Goal: Check status: Check status

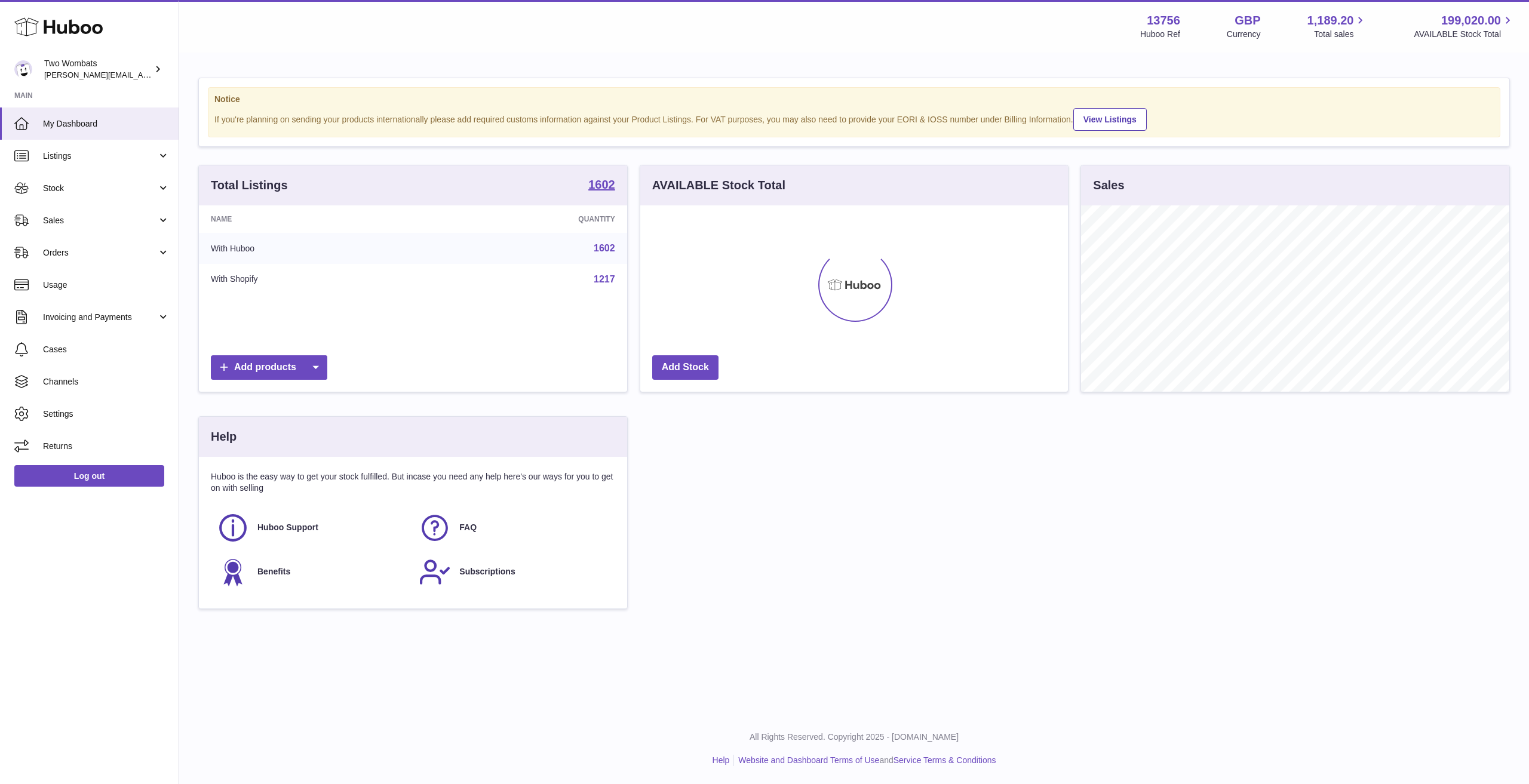
scroll to position [186, 428]
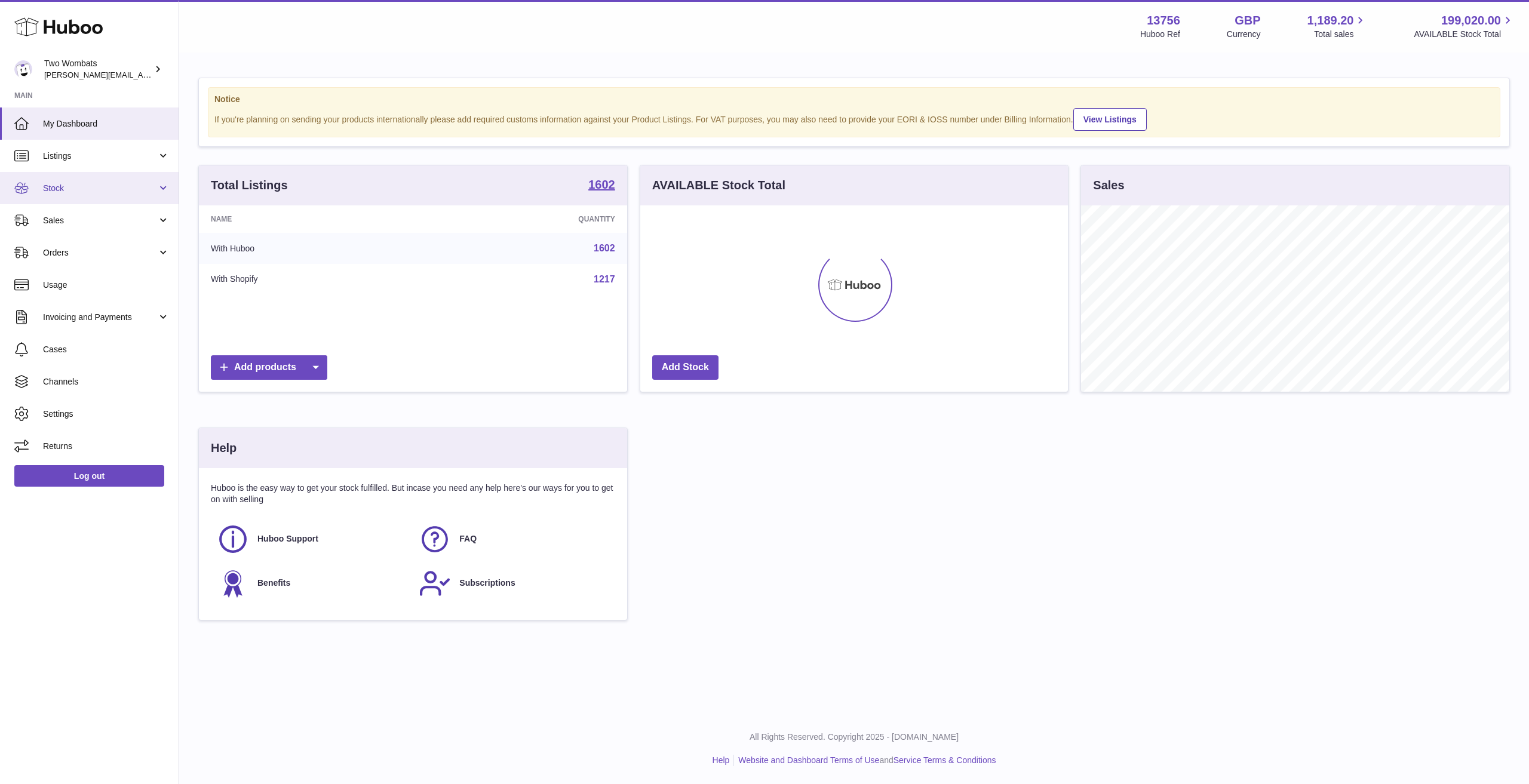
click at [61, 180] on link "Stock" at bounding box center [89, 188] width 178 height 32
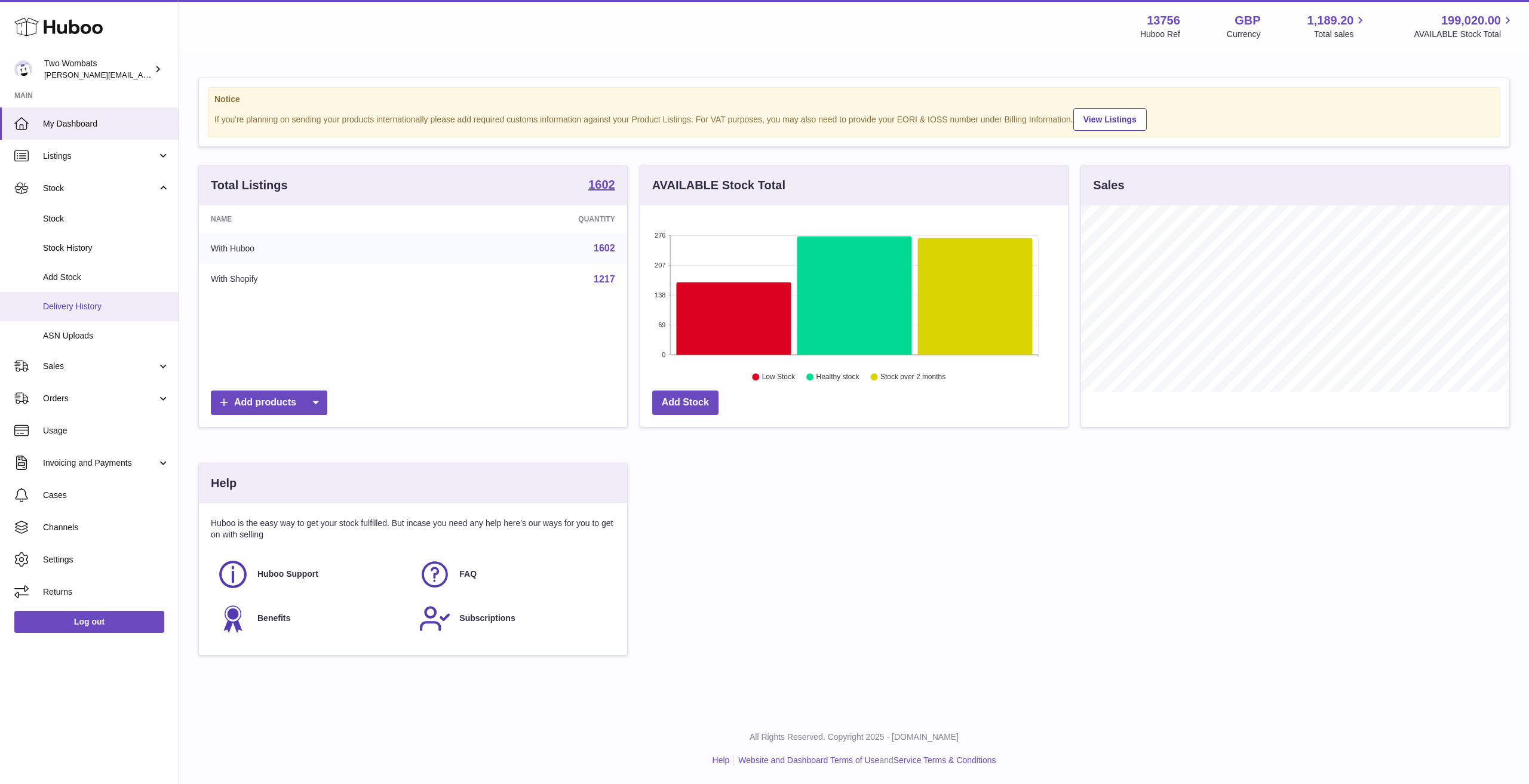
click at [85, 301] on span "Delivery History" at bounding box center [107, 306] width 126 height 11
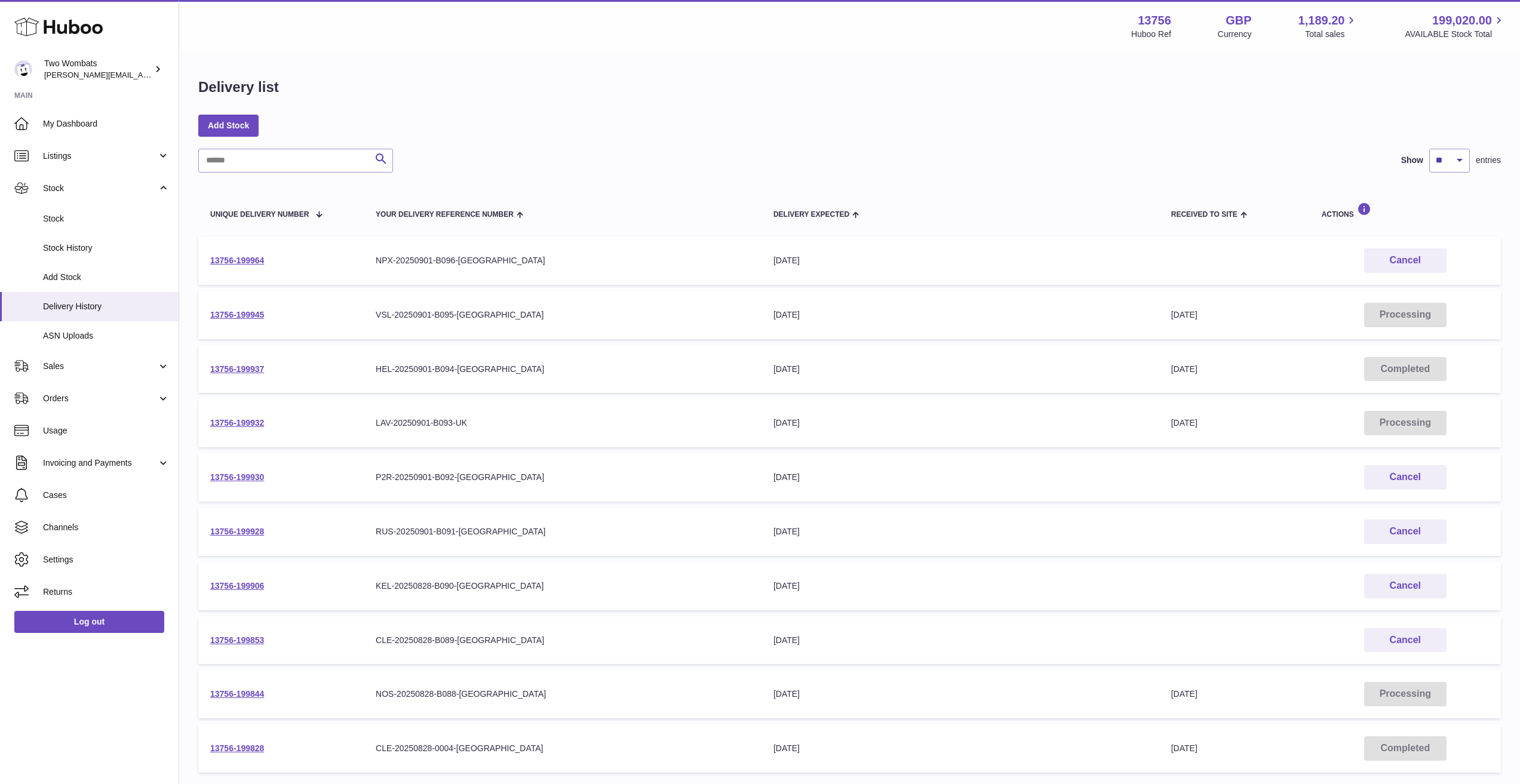
click at [255, 483] on td "13756-199930" at bounding box center [281, 477] width 166 height 49
click at [259, 476] on link "13756-199930" at bounding box center [237, 476] width 54 height 10
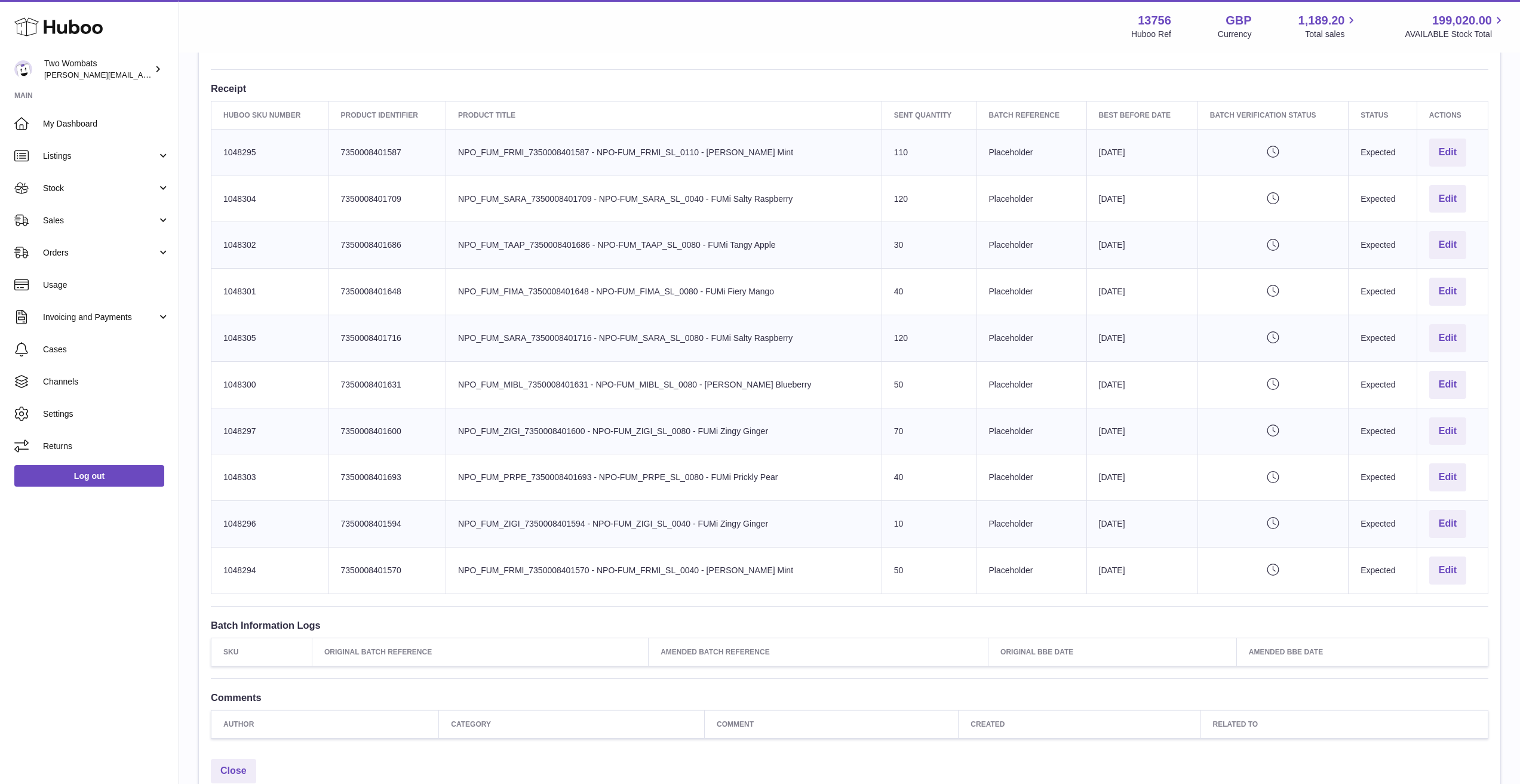
scroll to position [359, 0]
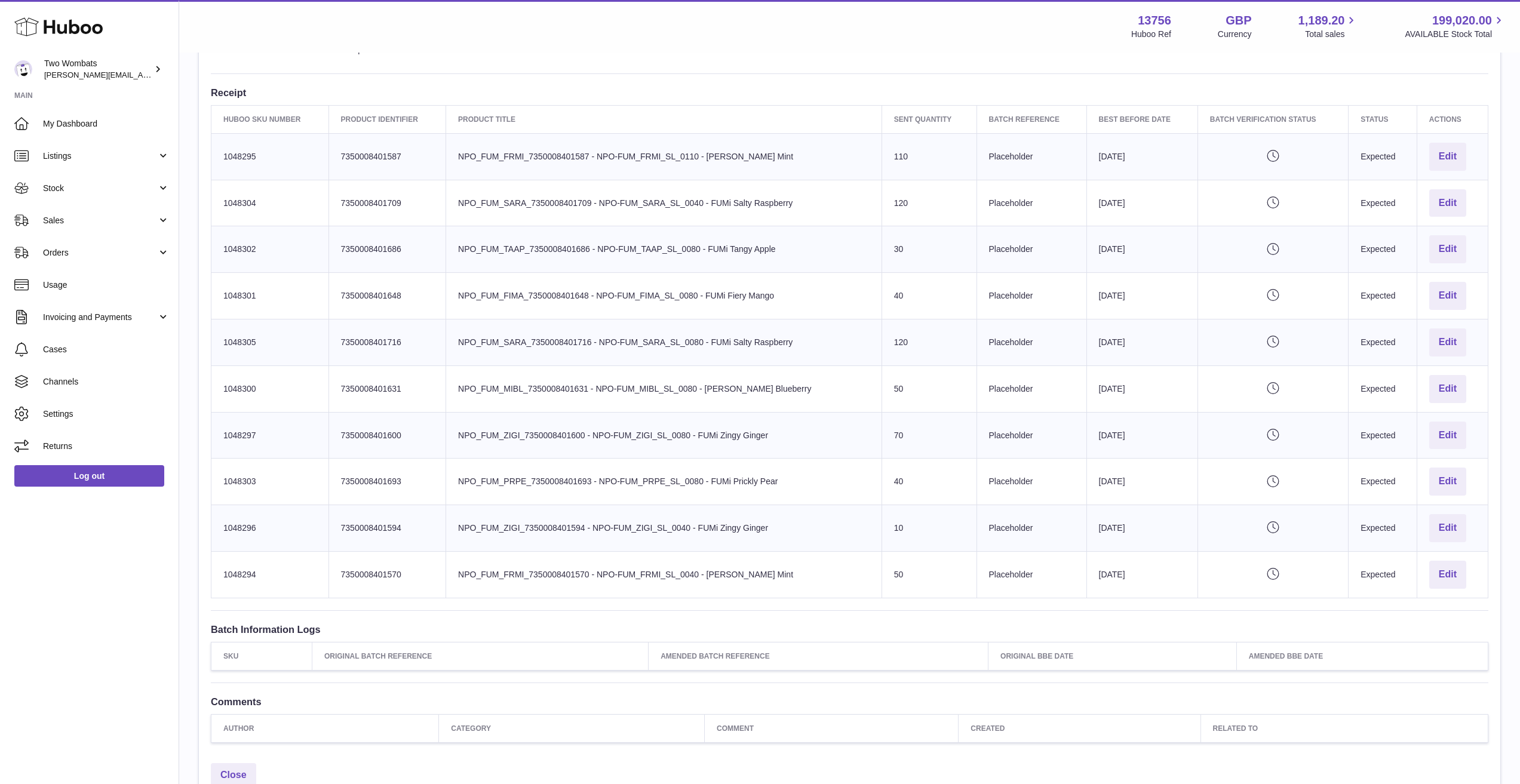
drag, startPoint x: 664, startPoint y: 248, endPoint x: 1017, endPoint y: 231, distance: 353.4
click at [1017, 231] on tr "Huboo SKU Number 1048302 Client Identifier 7350008401686 Product title NPO_FUM_…" at bounding box center [850, 249] width 1277 height 47
click at [1017, 231] on td "Batch Reference Placeholder" at bounding box center [1031, 249] width 110 height 47
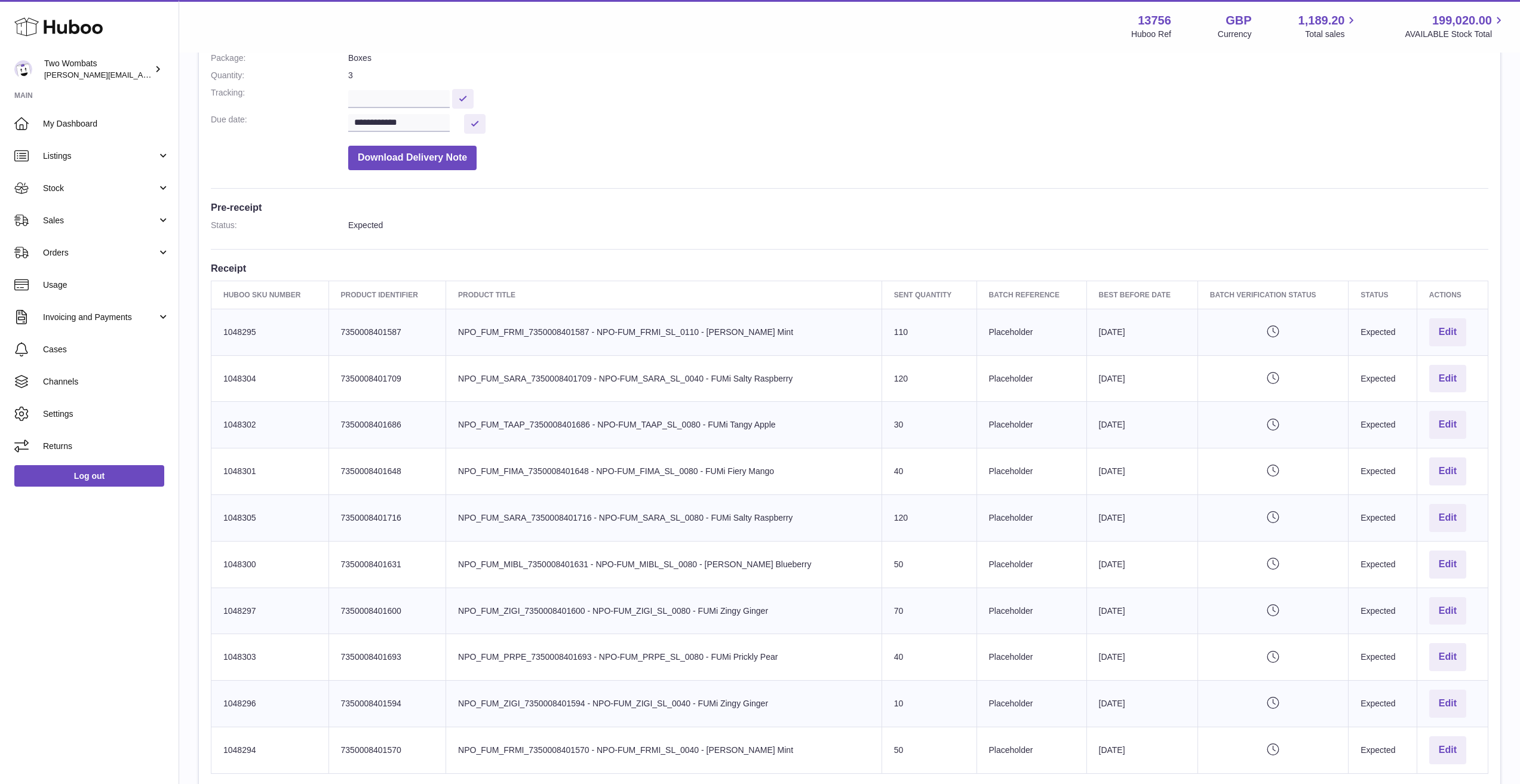
scroll to position [169, 0]
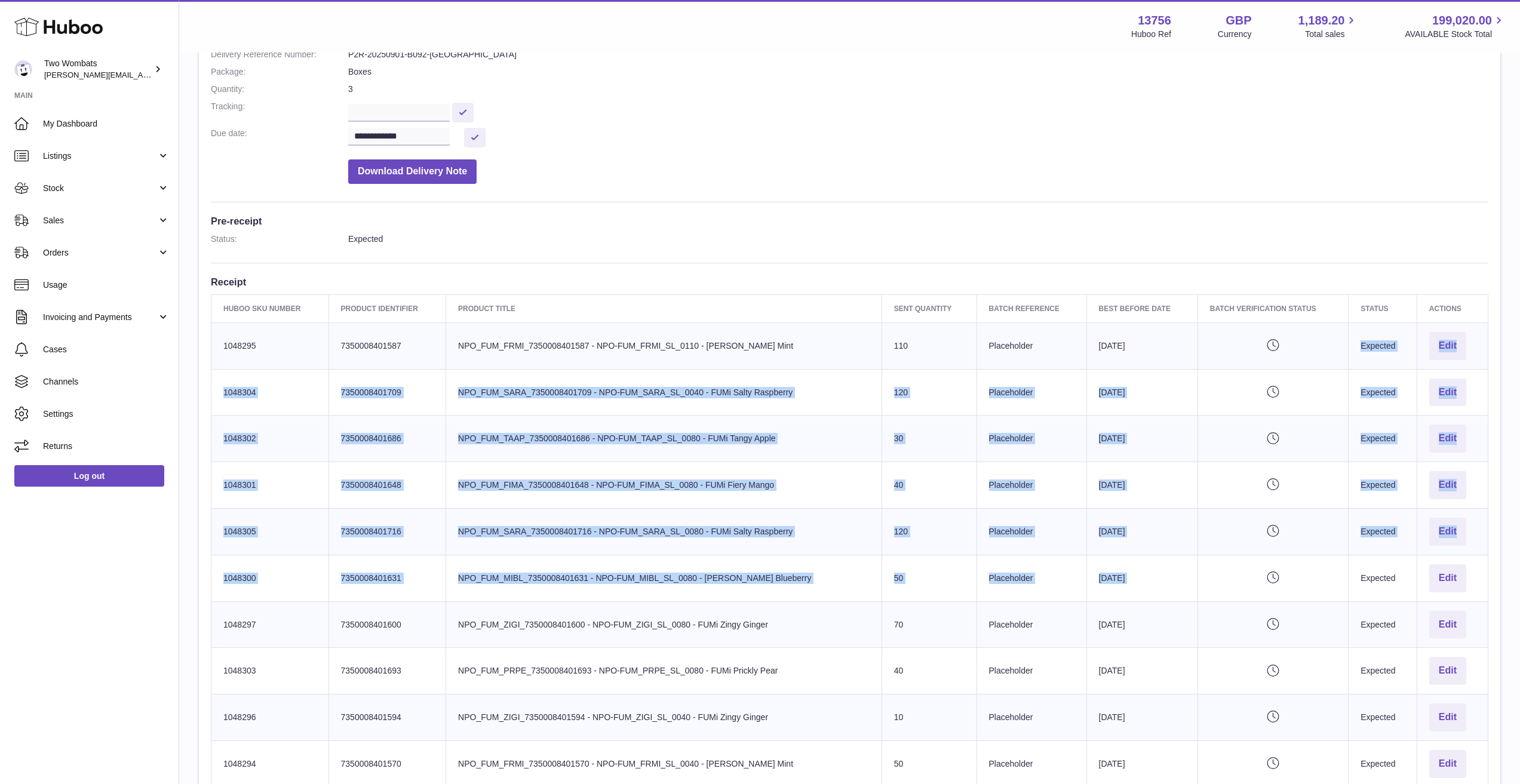
drag, startPoint x: 1248, startPoint y: 357, endPoint x: 1293, endPoint y: 554, distance: 202.1
click at [1293, 554] on tbody "Huboo SKU Number 1048295 Client Identifier 7350008401587 Product title NPO_FUM_…" at bounding box center [850, 554] width 1277 height 464
click at [1283, 554] on td "Pending verification" at bounding box center [1273, 578] width 151 height 47
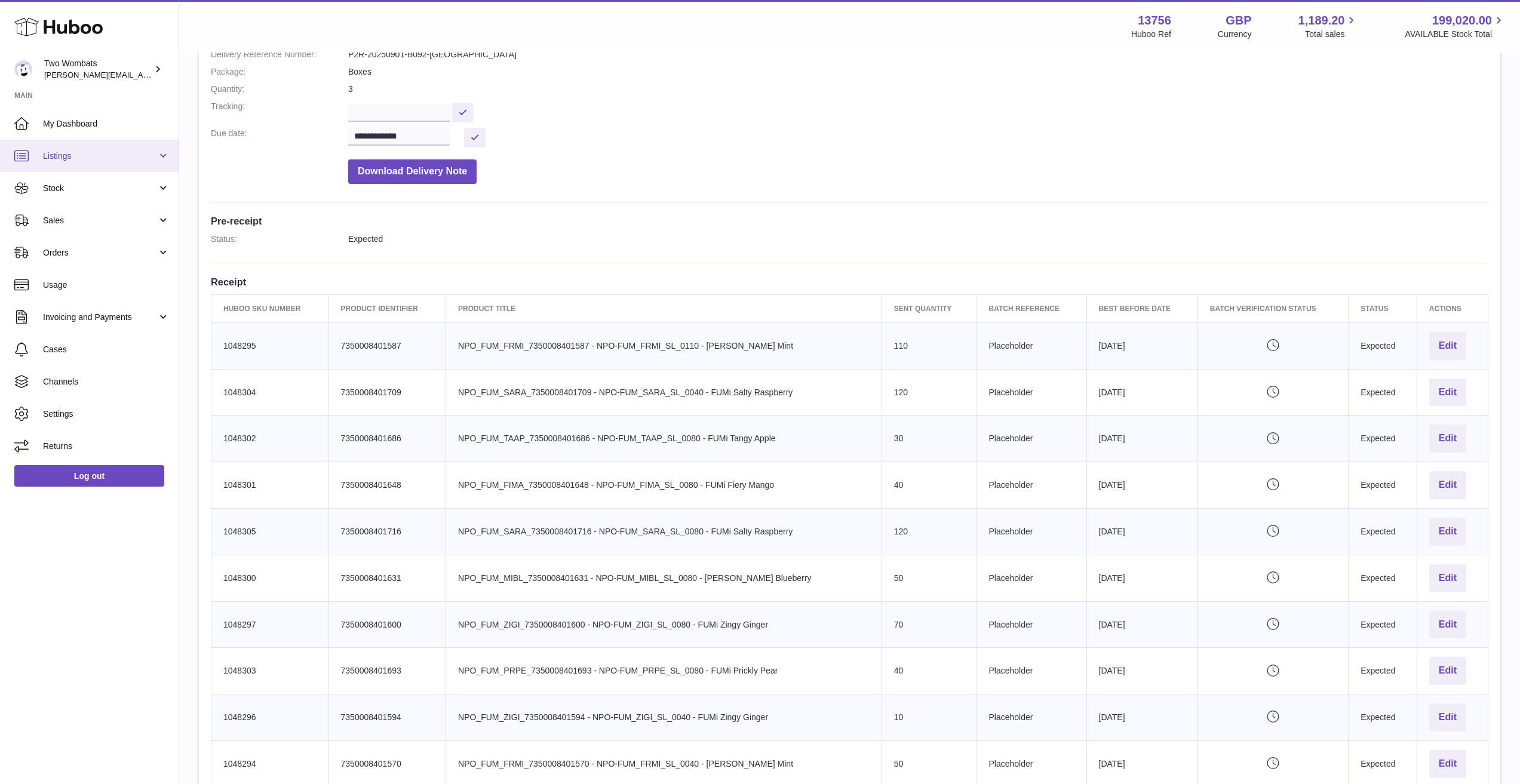
click at [97, 162] on link "Listings" at bounding box center [89, 155] width 179 height 32
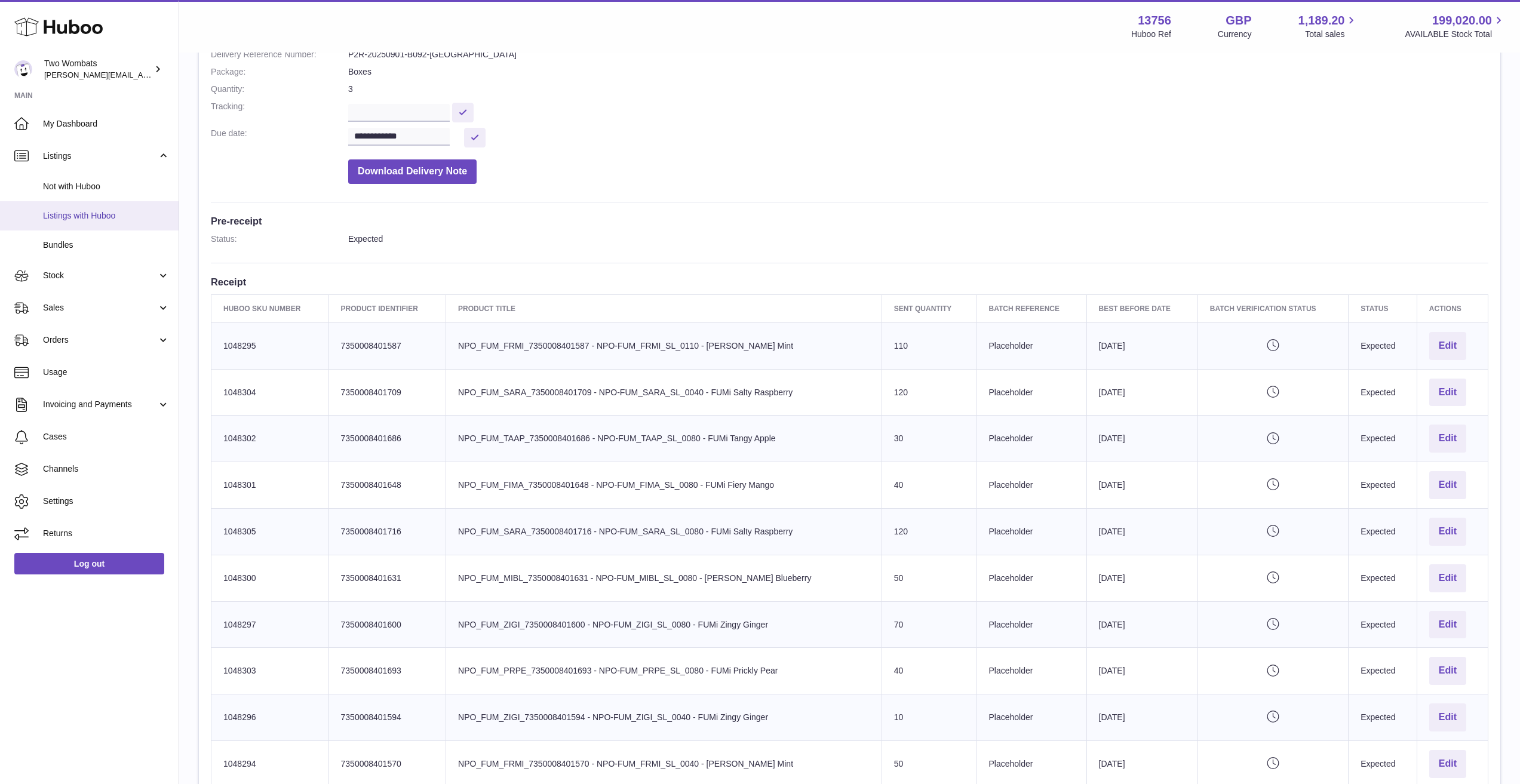
click at [95, 212] on span "Listings with Huboo" at bounding box center [107, 216] width 127 height 11
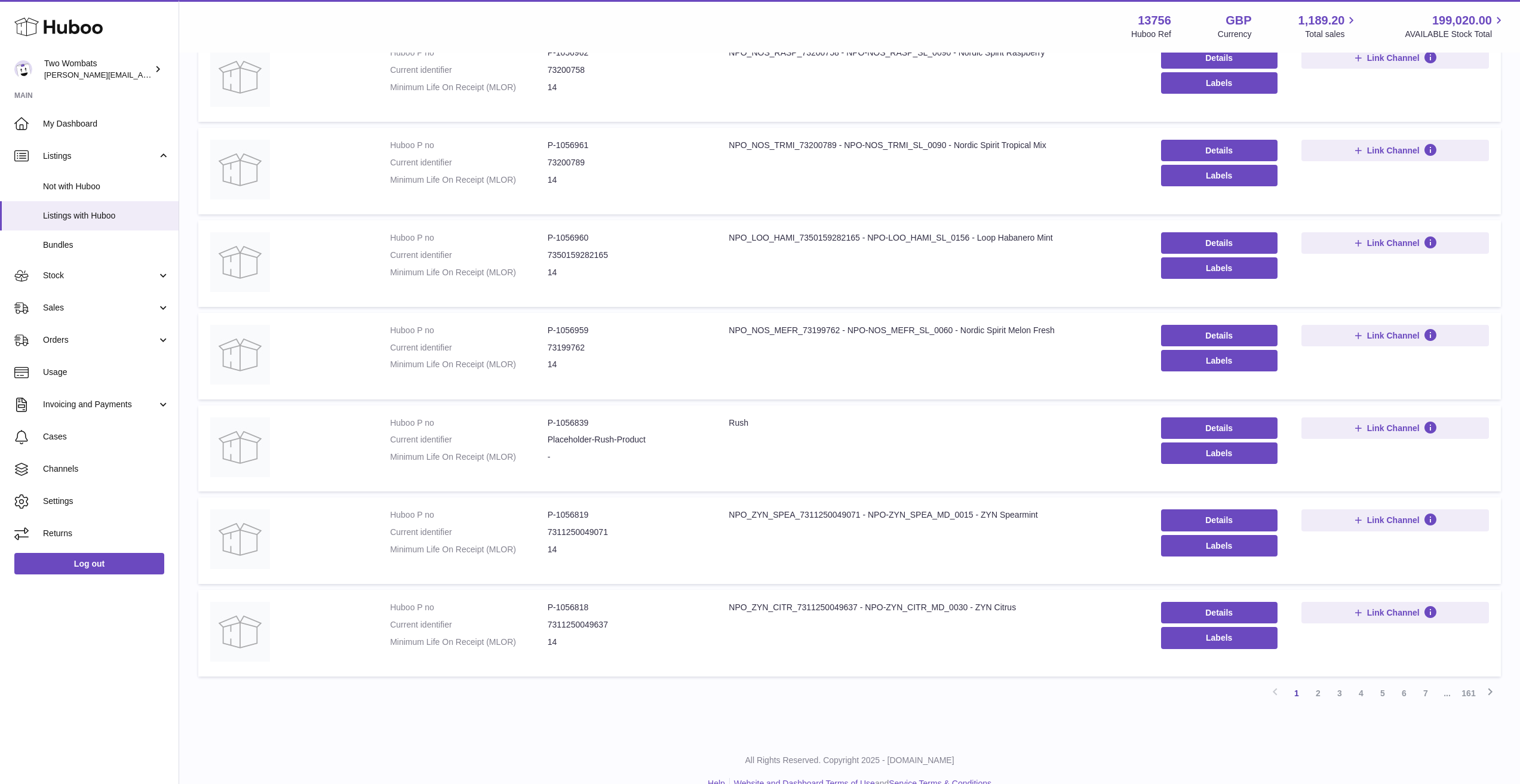
scroll to position [477, 0]
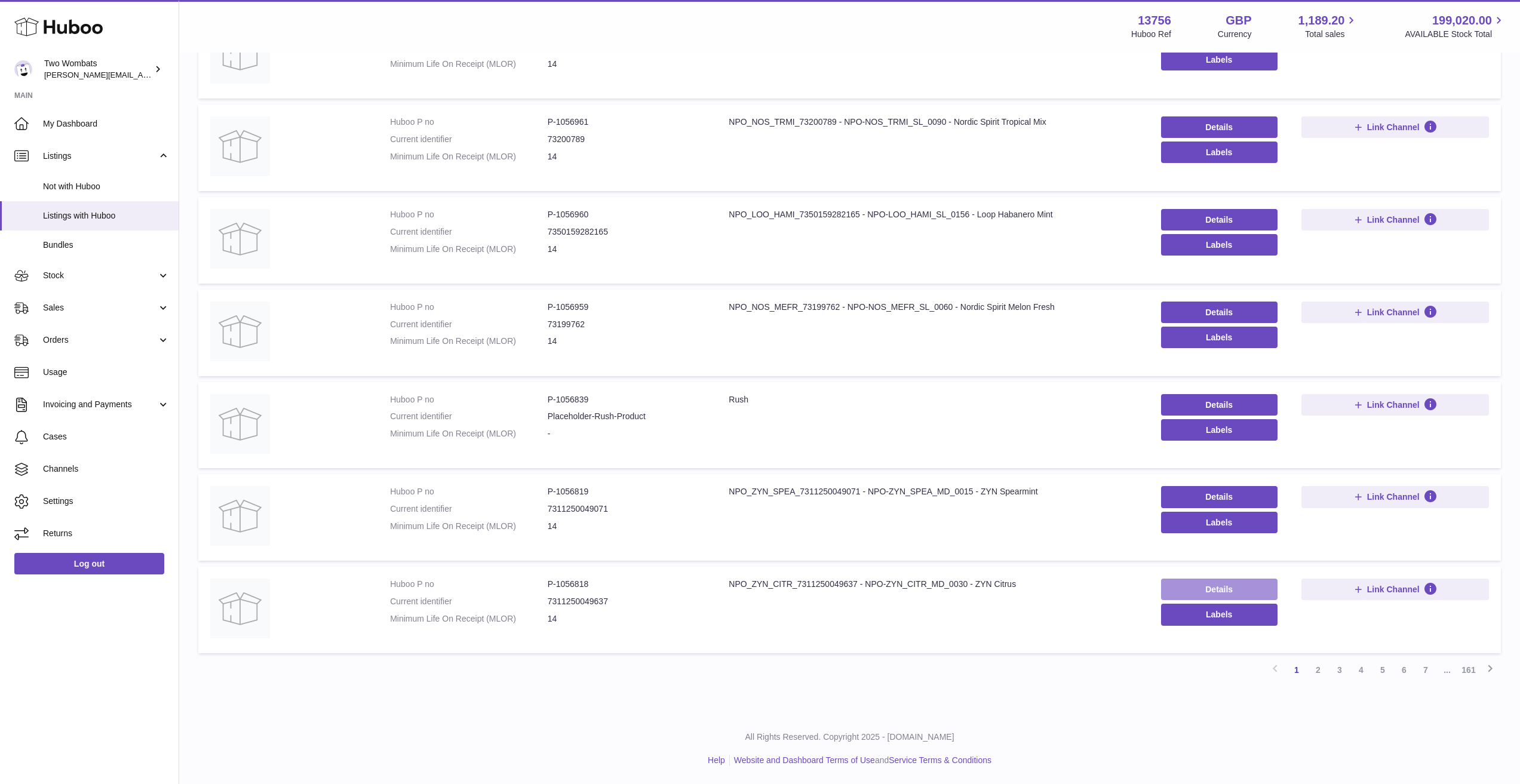
click at [1227, 586] on link "Details" at bounding box center [1219, 589] width 116 height 22
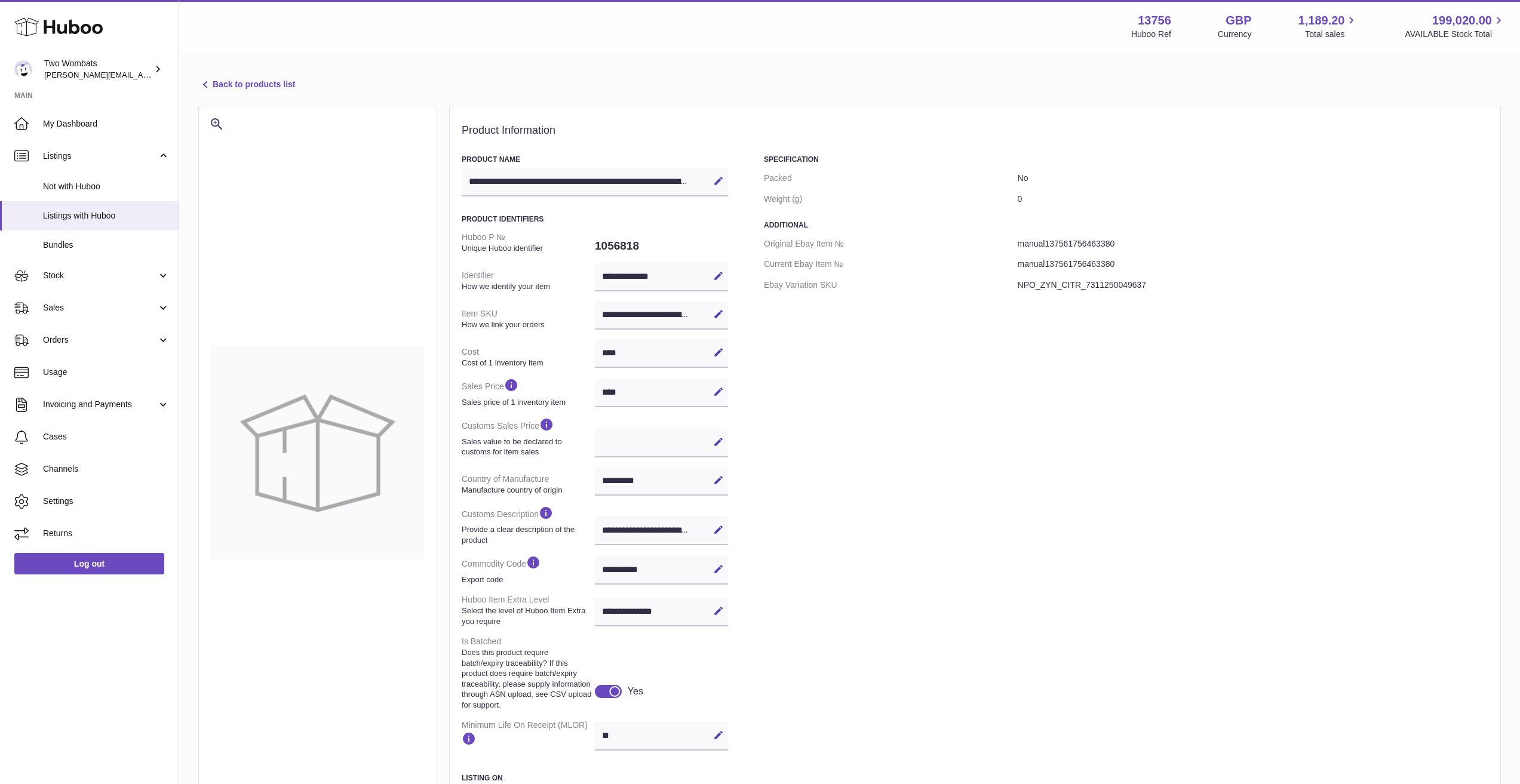
select select "***"
select select "****"
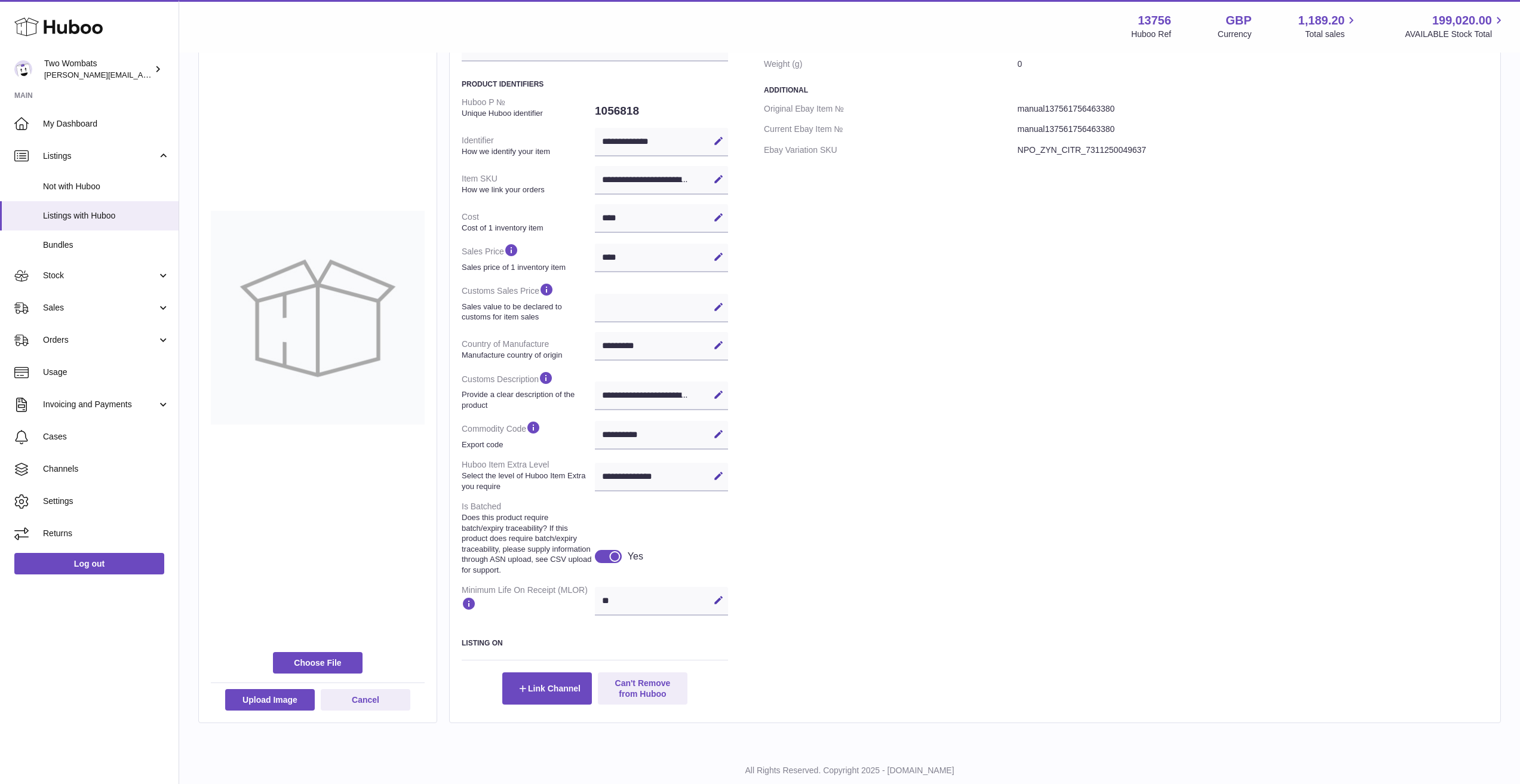
scroll to position [168, 0]
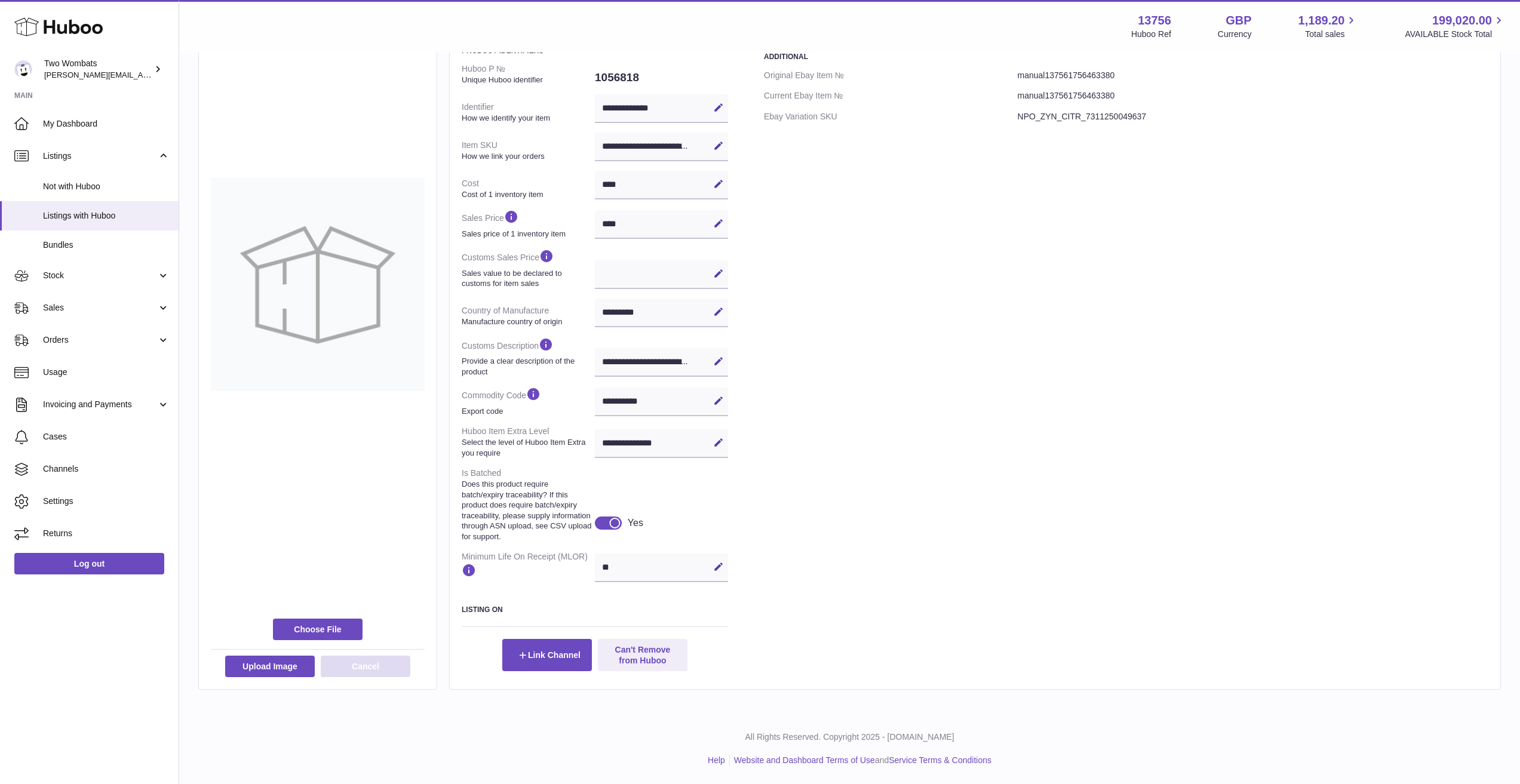
click at [340, 662] on button "Cancel" at bounding box center [365, 666] width 89 height 22
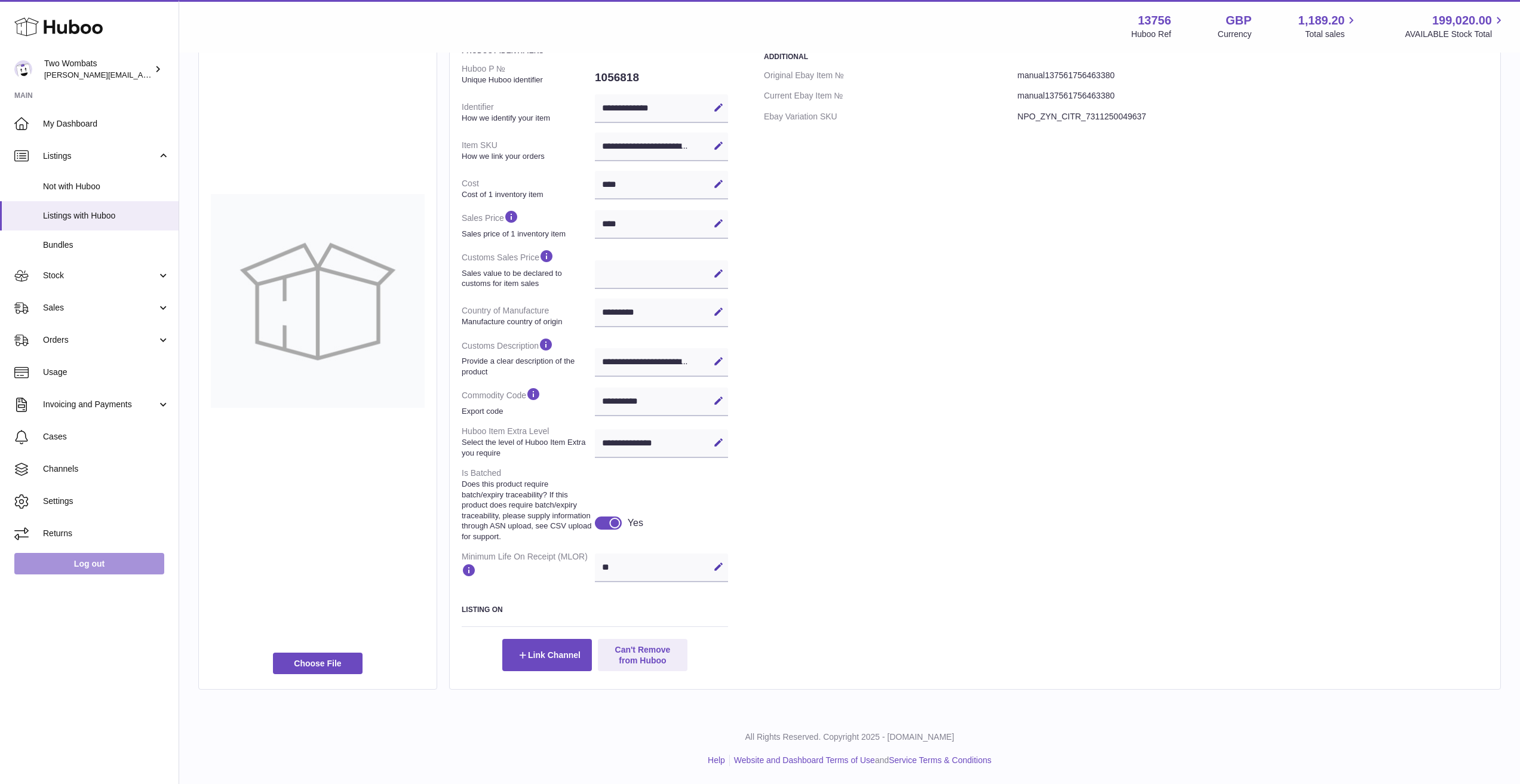
click at [120, 570] on link "Log out" at bounding box center [89, 563] width 150 height 22
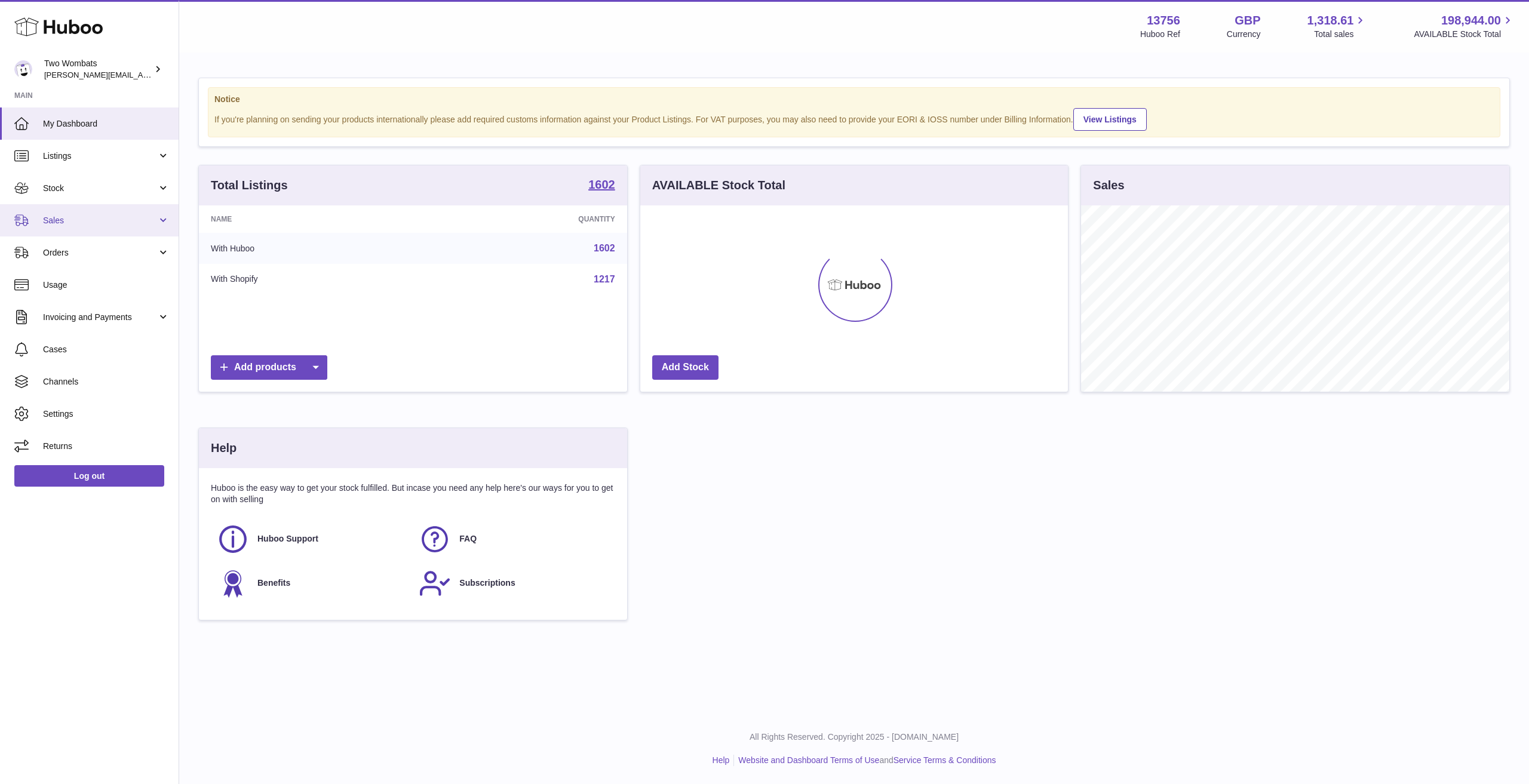
scroll to position [186, 428]
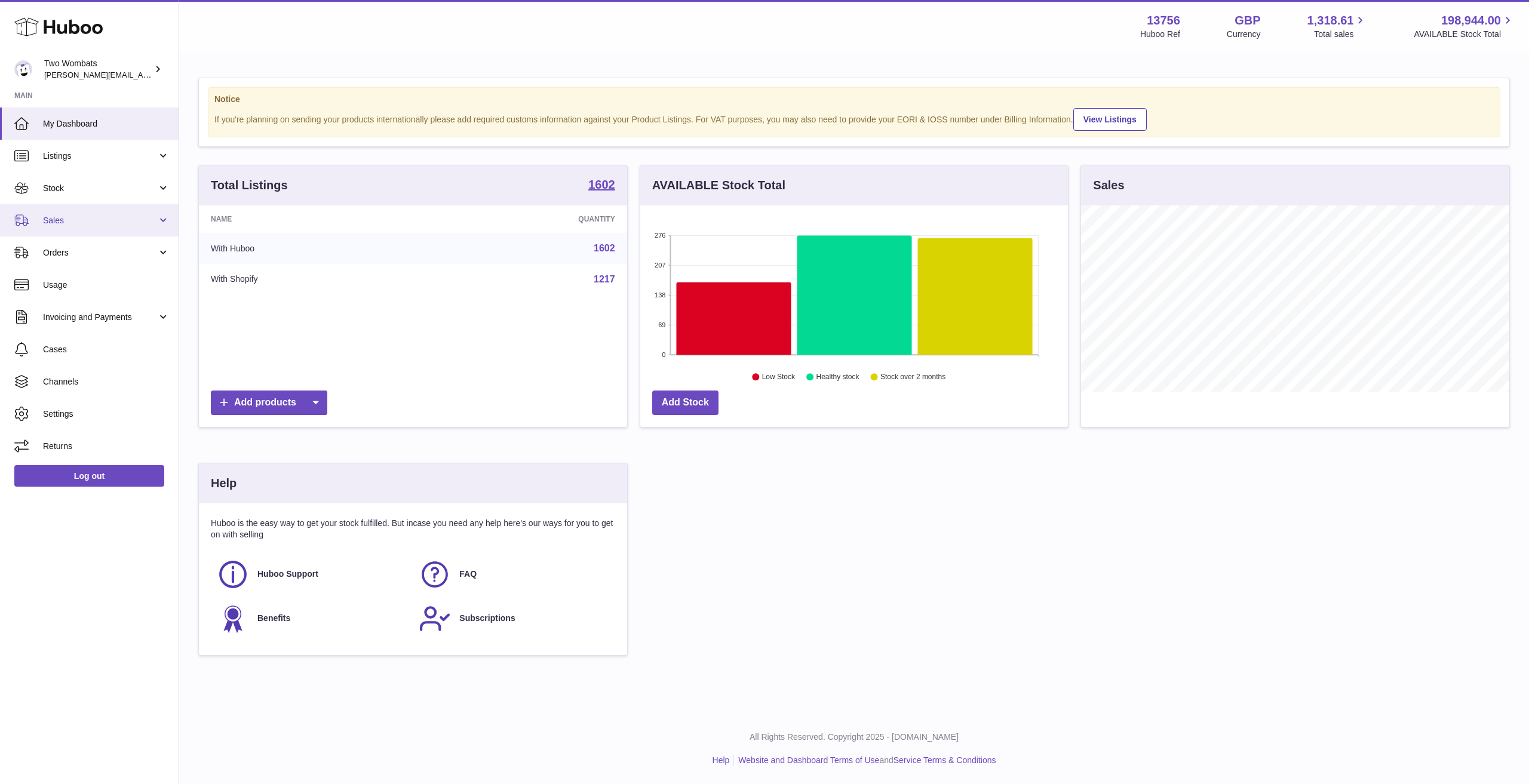
click at [132, 214] on link "Sales" at bounding box center [89, 220] width 178 height 32
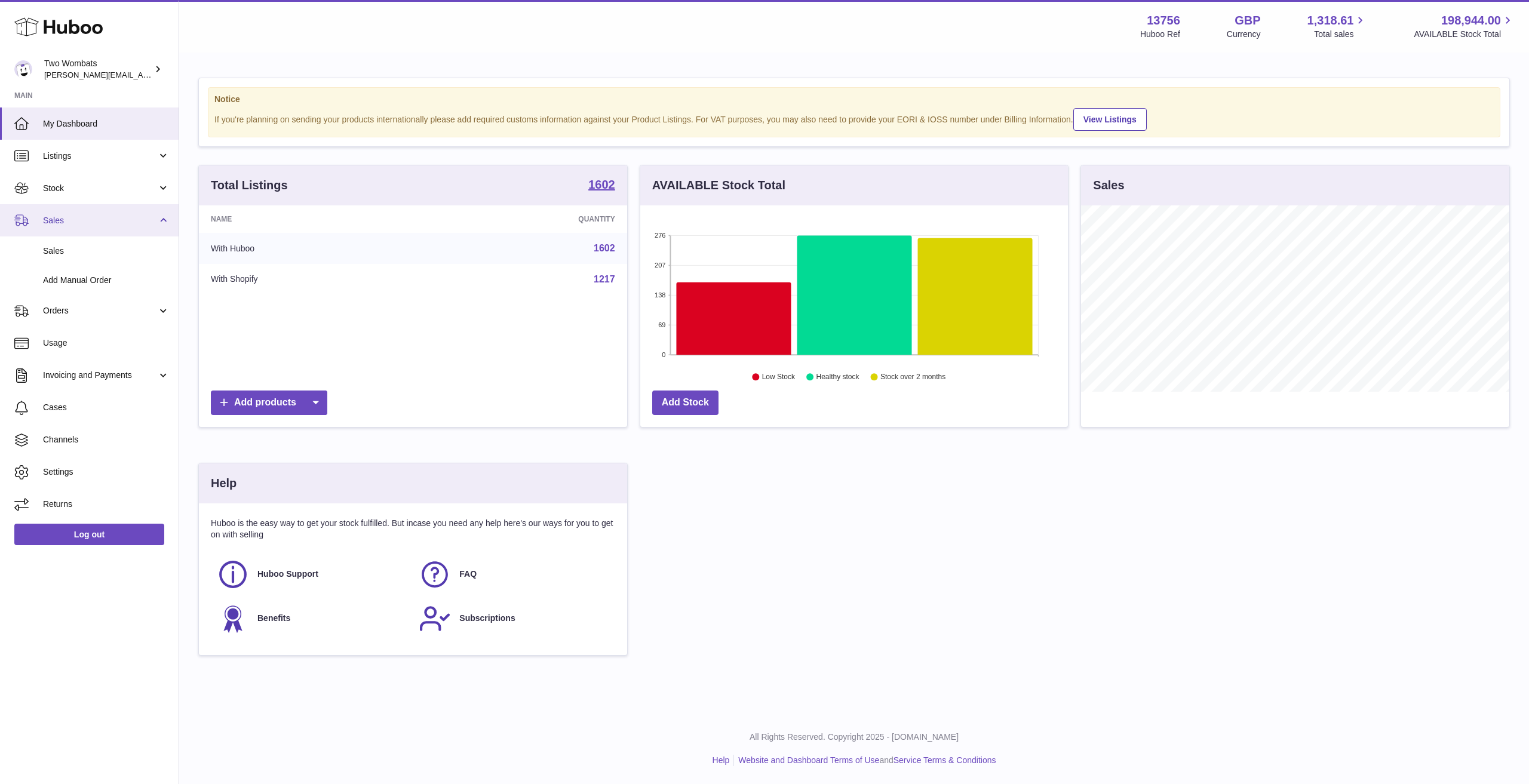
click at [132, 214] on link "Sales" at bounding box center [89, 220] width 178 height 32
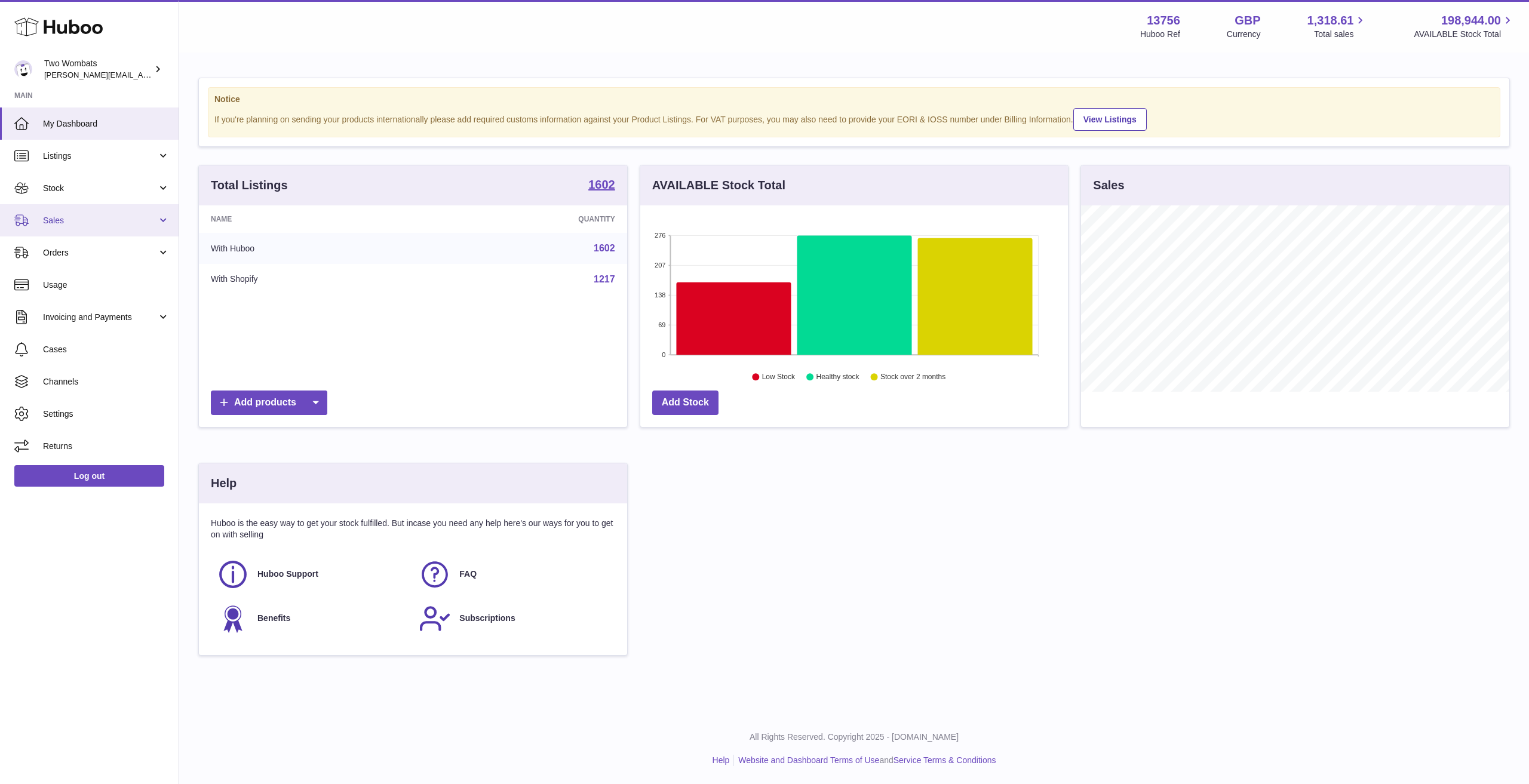
click at [130, 225] on span "Sales" at bounding box center [100, 220] width 114 height 11
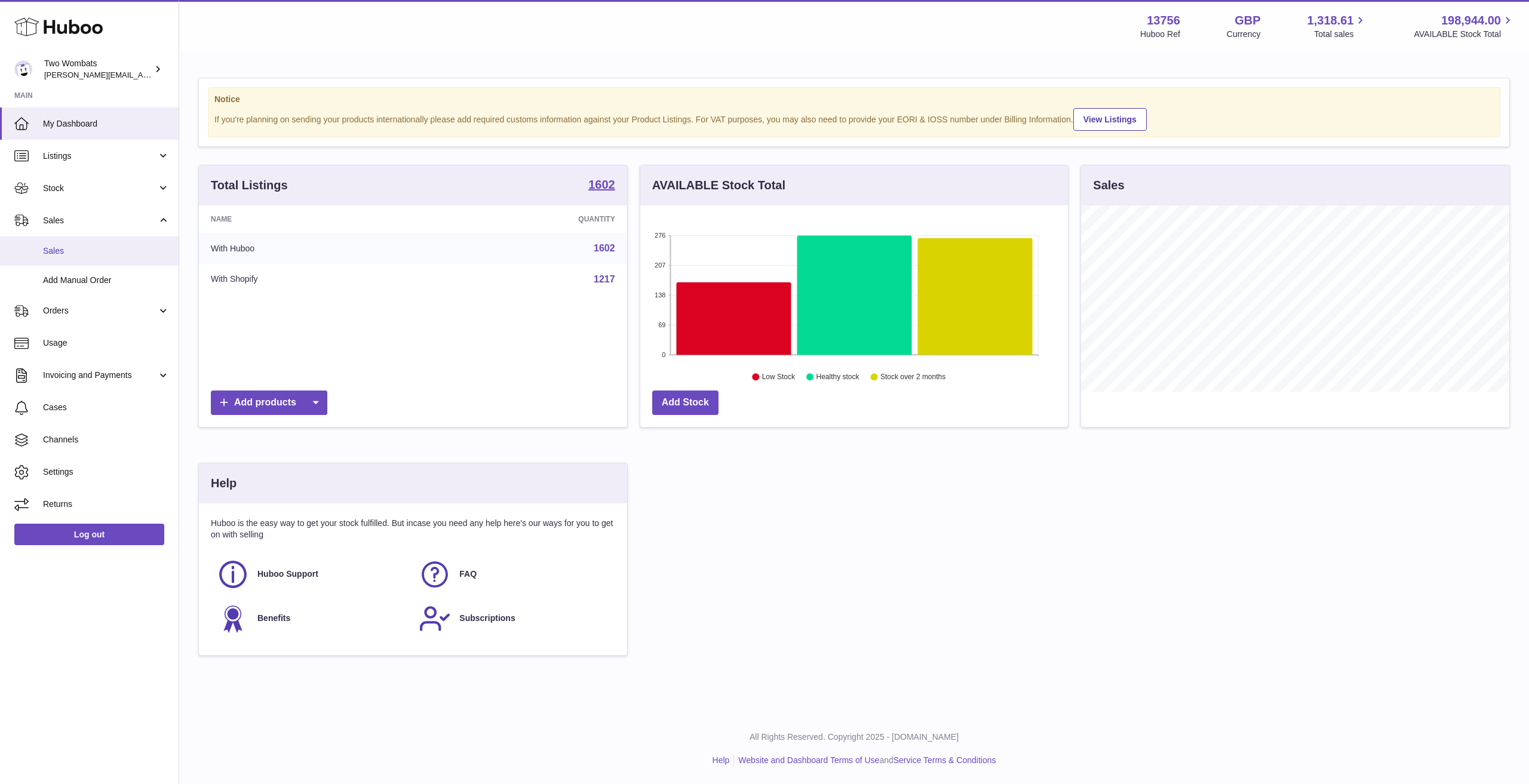
click at [105, 252] on span "Sales" at bounding box center [107, 250] width 126 height 11
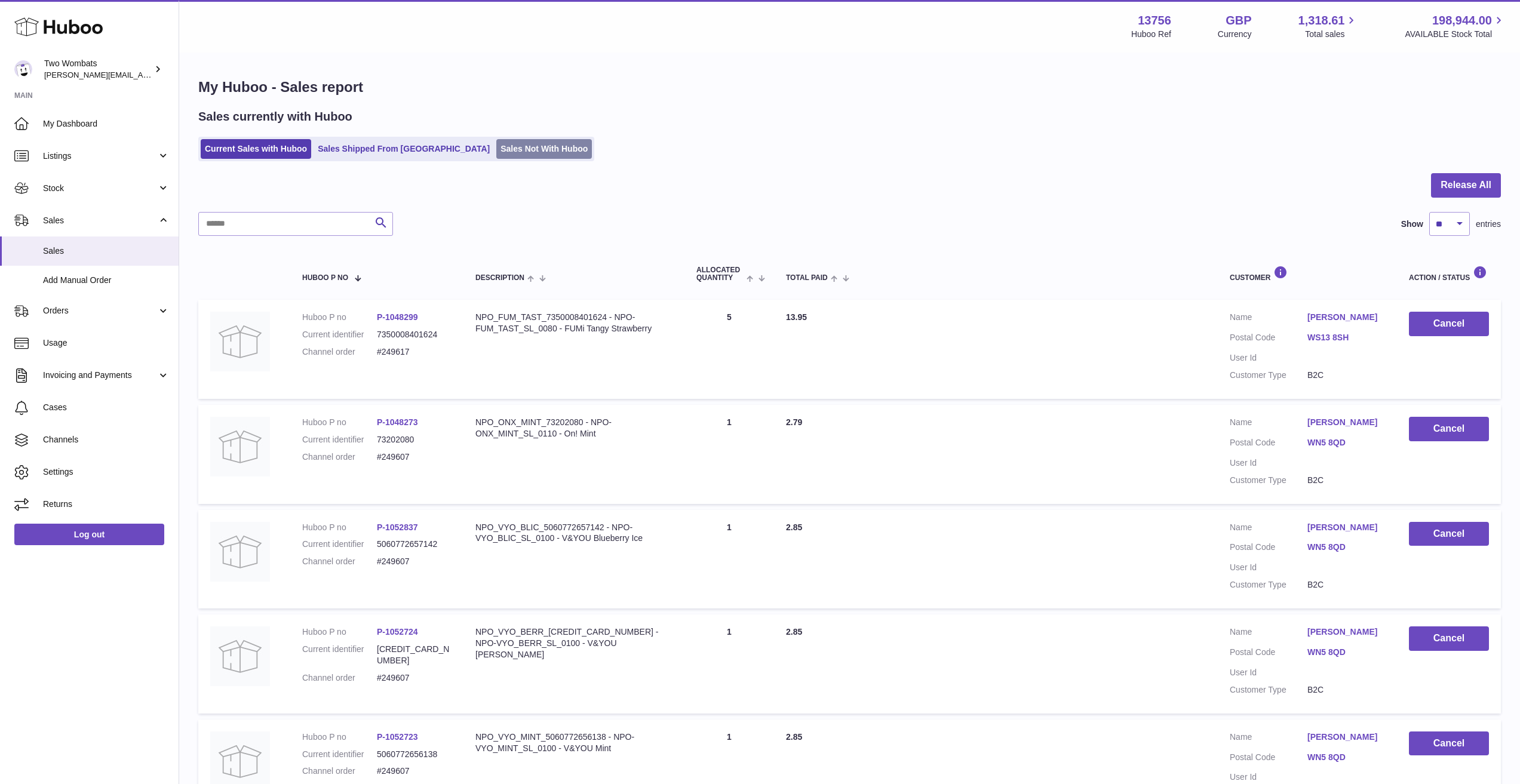
click at [497, 145] on link "Sales Not With Huboo" at bounding box center [544, 149] width 95 height 20
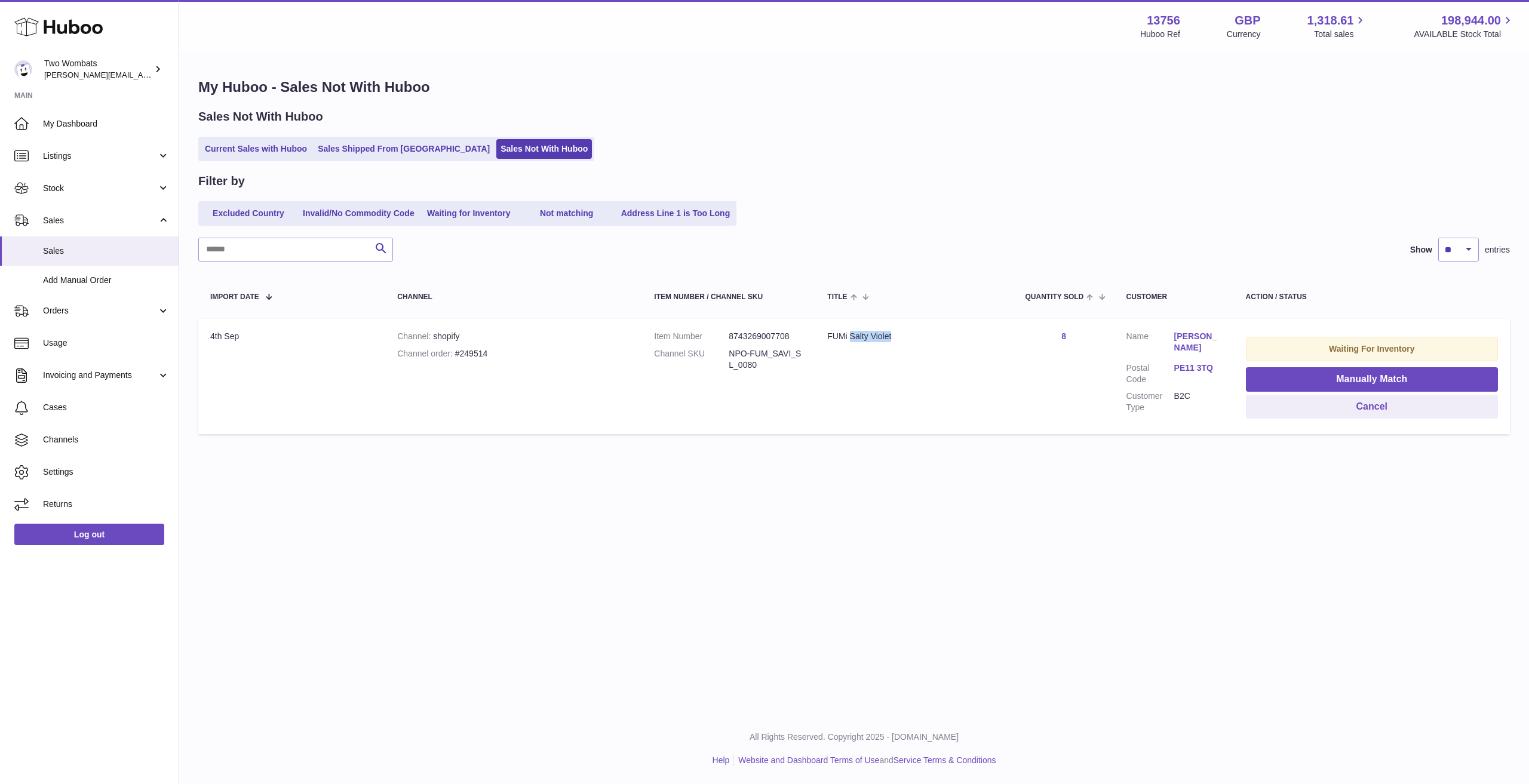
drag, startPoint x: 927, startPoint y: 403, endPoint x: 850, endPoint y: 379, distance: 80.7
click at [850, 379] on td "Title FUMi Salty Violet" at bounding box center [914, 376] width 198 height 115
click at [823, 382] on td "Title FUMi Salty Violet" at bounding box center [914, 376] width 198 height 115
drag, startPoint x: 820, startPoint y: 386, endPoint x: 844, endPoint y: 365, distance: 31.9
click at [843, 366] on td "Title FUMi Salty Violet" at bounding box center [914, 376] width 198 height 115
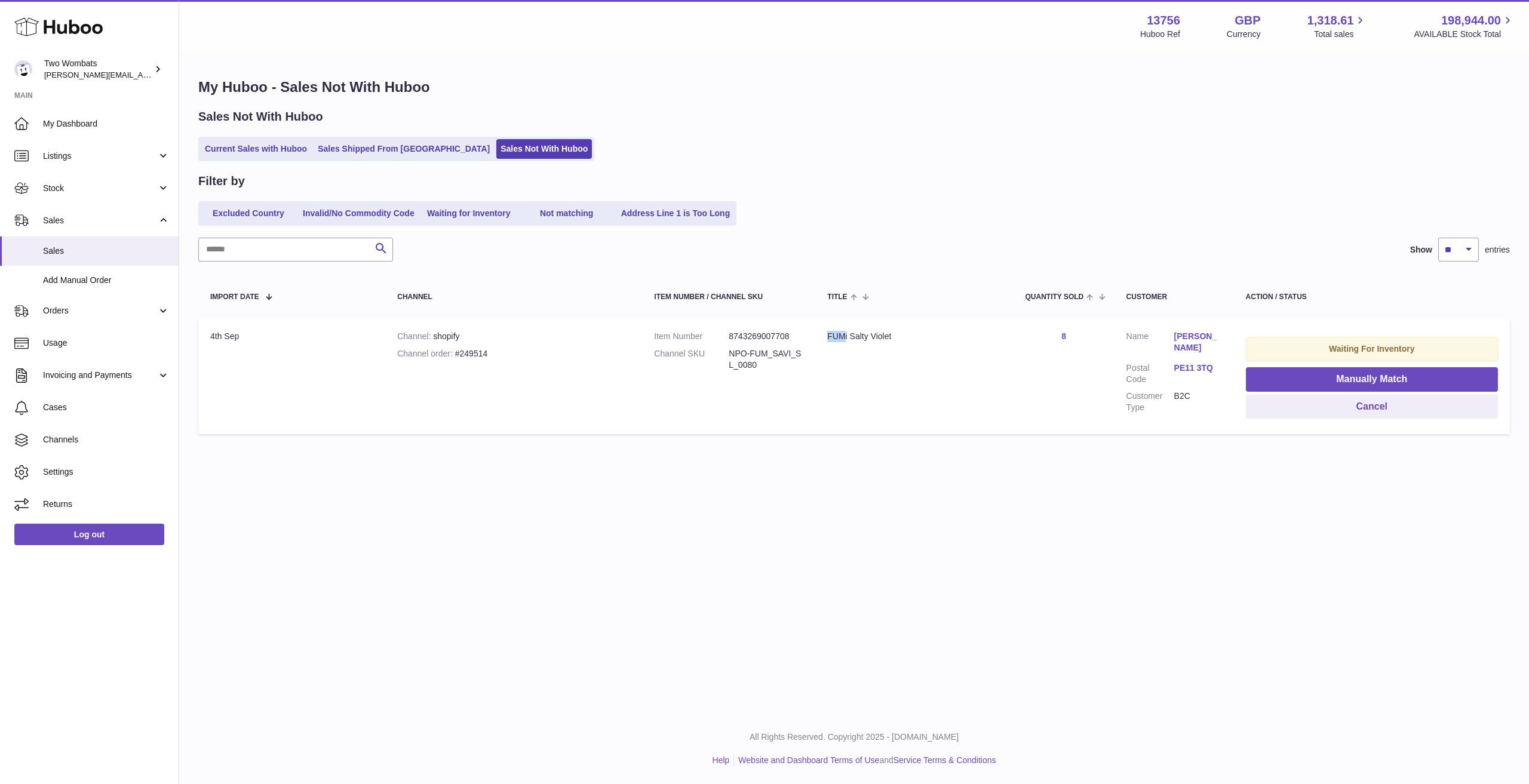
click at [844, 365] on td "Title FUMi Salty Violet" at bounding box center [914, 376] width 198 height 115
drag, startPoint x: 836, startPoint y: 366, endPoint x: 802, endPoint y: 360, distance: 34.5
click at [733, 329] on tr "Import date 4th Sep Channel shopify Channel order #249514 Item Number 874326900…" at bounding box center [854, 376] width 1312 height 115
click at [802, 360] on dd "NPO-FUM_SAVI_SL_0080" at bounding box center [766, 360] width 75 height 23
drag, startPoint x: 812, startPoint y: 387, endPoint x: 826, endPoint y: 283, distance: 104.9
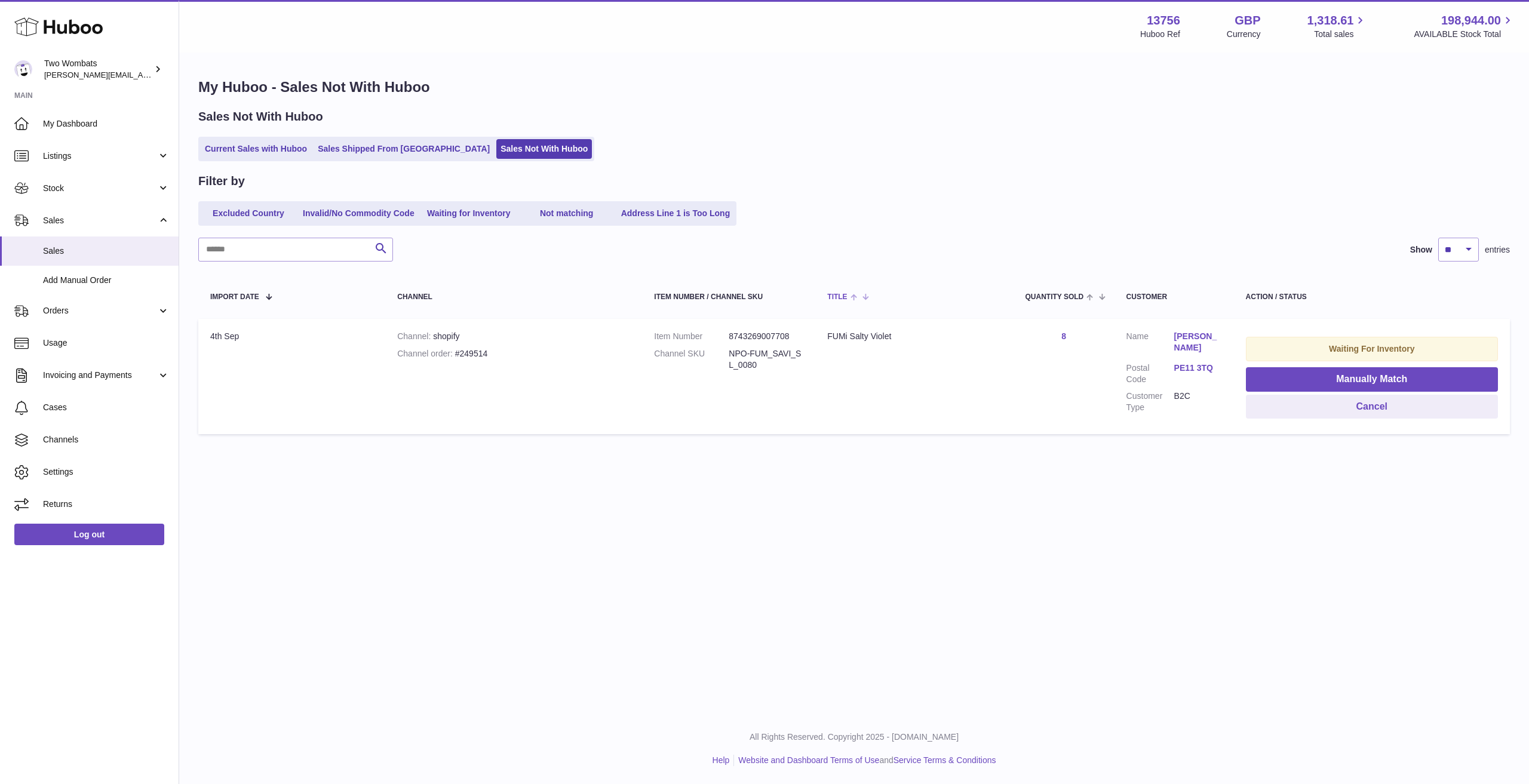
click at [826, 283] on table "Import date Channel Item Number / Channel SKU Title Quantity Sold Customer Acti…" at bounding box center [854, 357] width 1312 height 166
click at [105, 314] on span "Orders" at bounding box center [100, 310] width 114 height 11
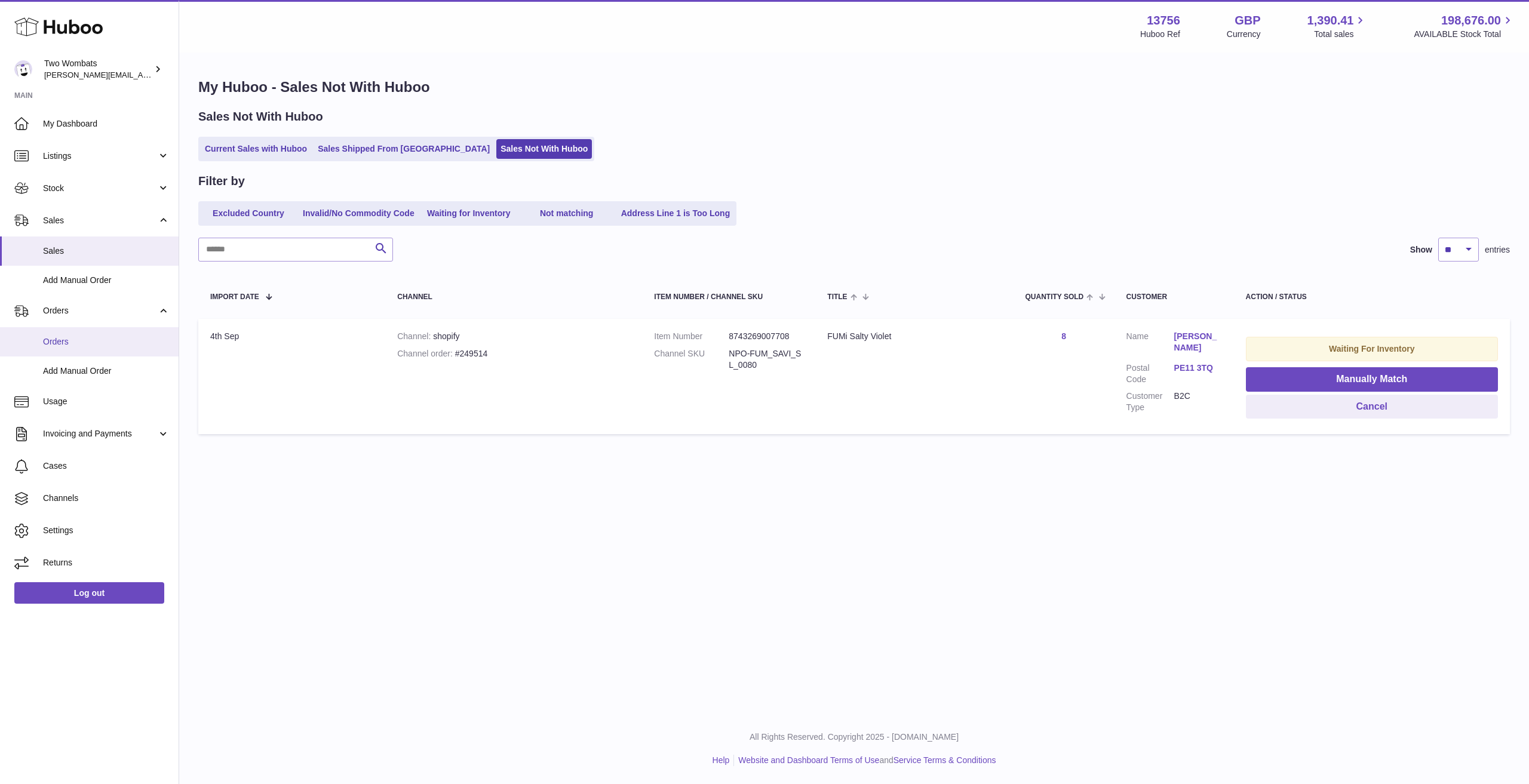
click at [101, 351] on link "Orders" at bounding box center [89, 342] width 178 height 29
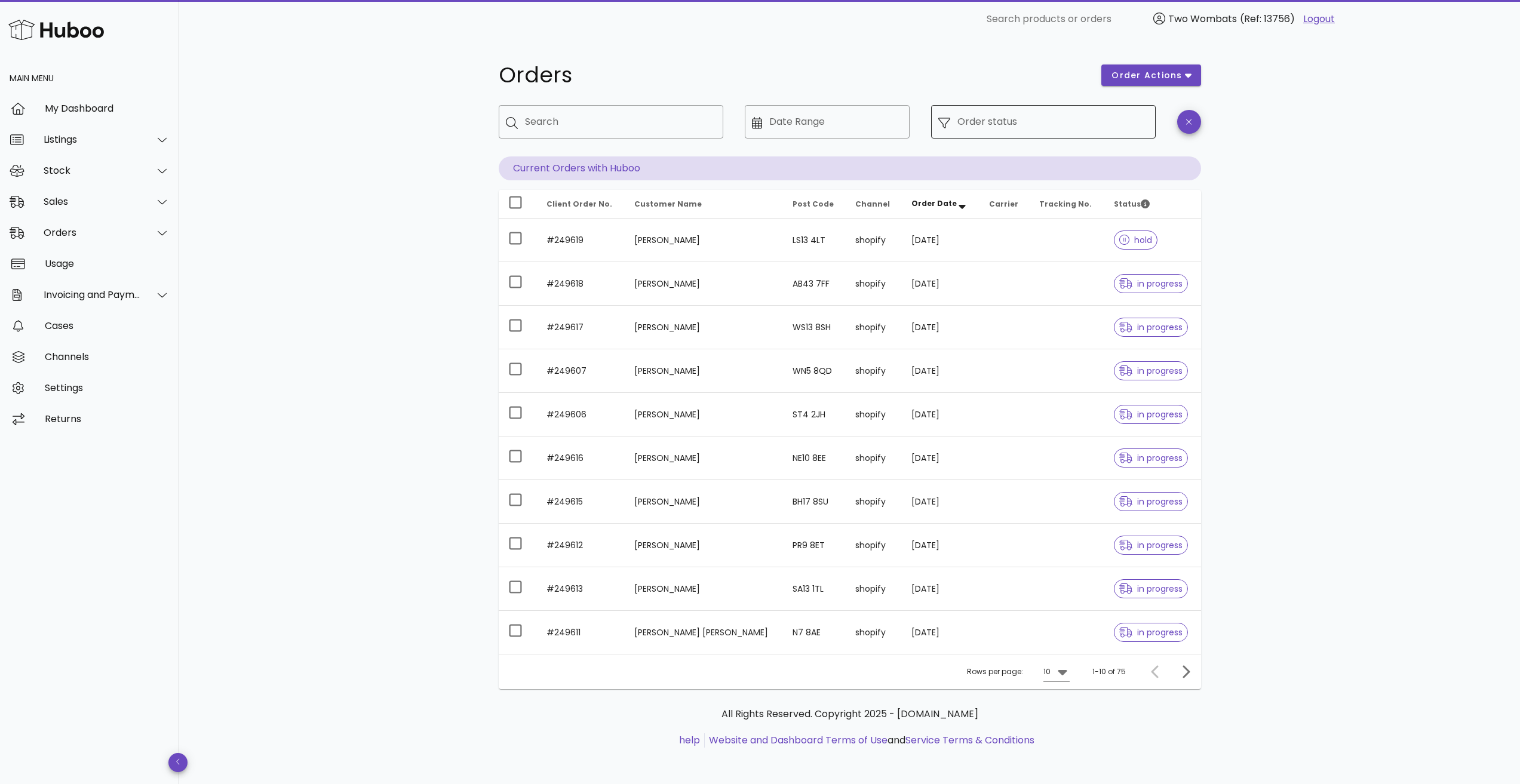
click at [968, 118] on div "Order status" at bounding box center [1053, 121] width 192 height 34
click at [970, 118] on input "Order status" at bounding box center [1053, 122] width 192 height 19
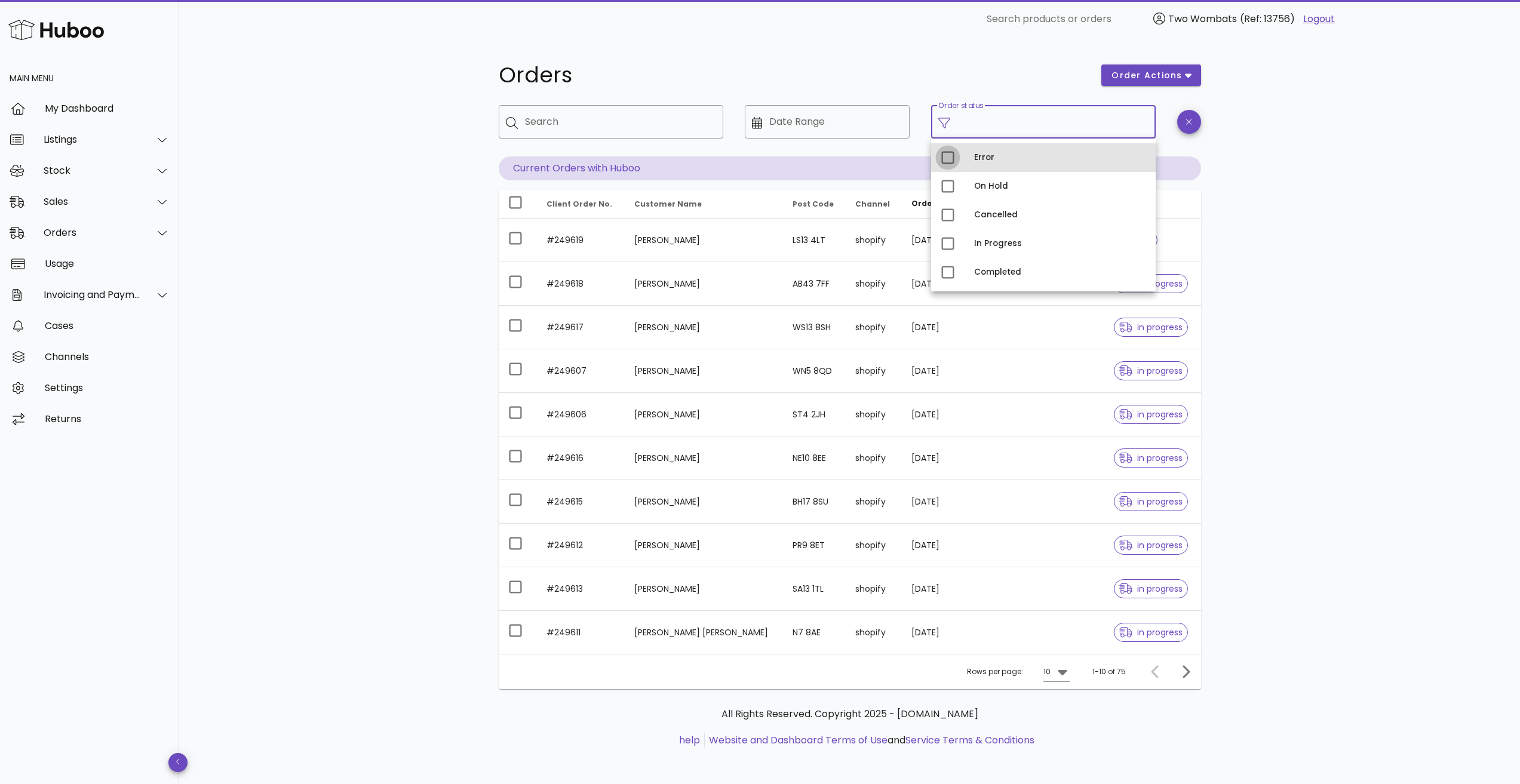
click at [954, 164] on div at bounding box center [947, 157] width 20 height 20
type input "**********"
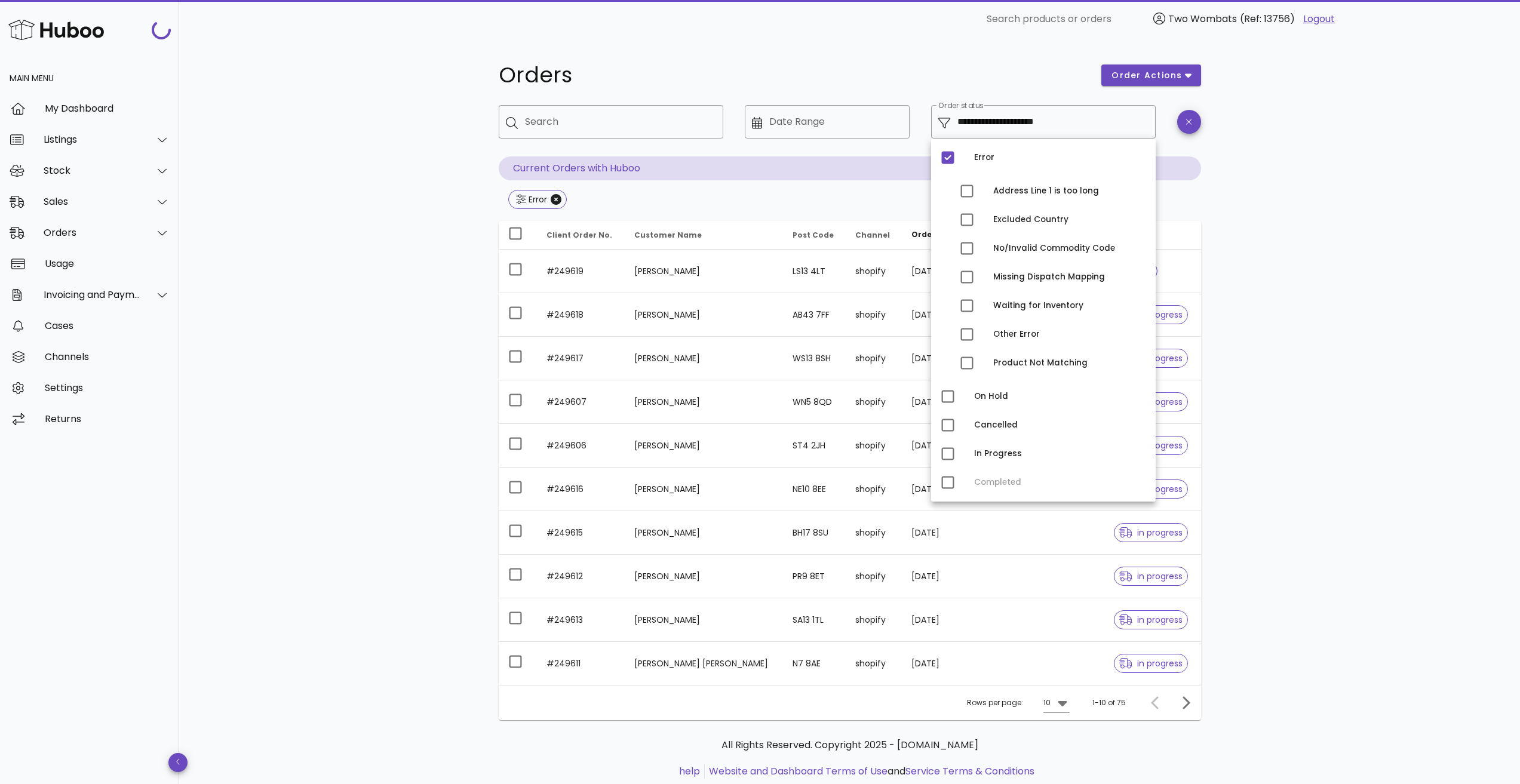
click at [318, 258] on div "**********" at bounding box center [849, 427] width 1341 height 779
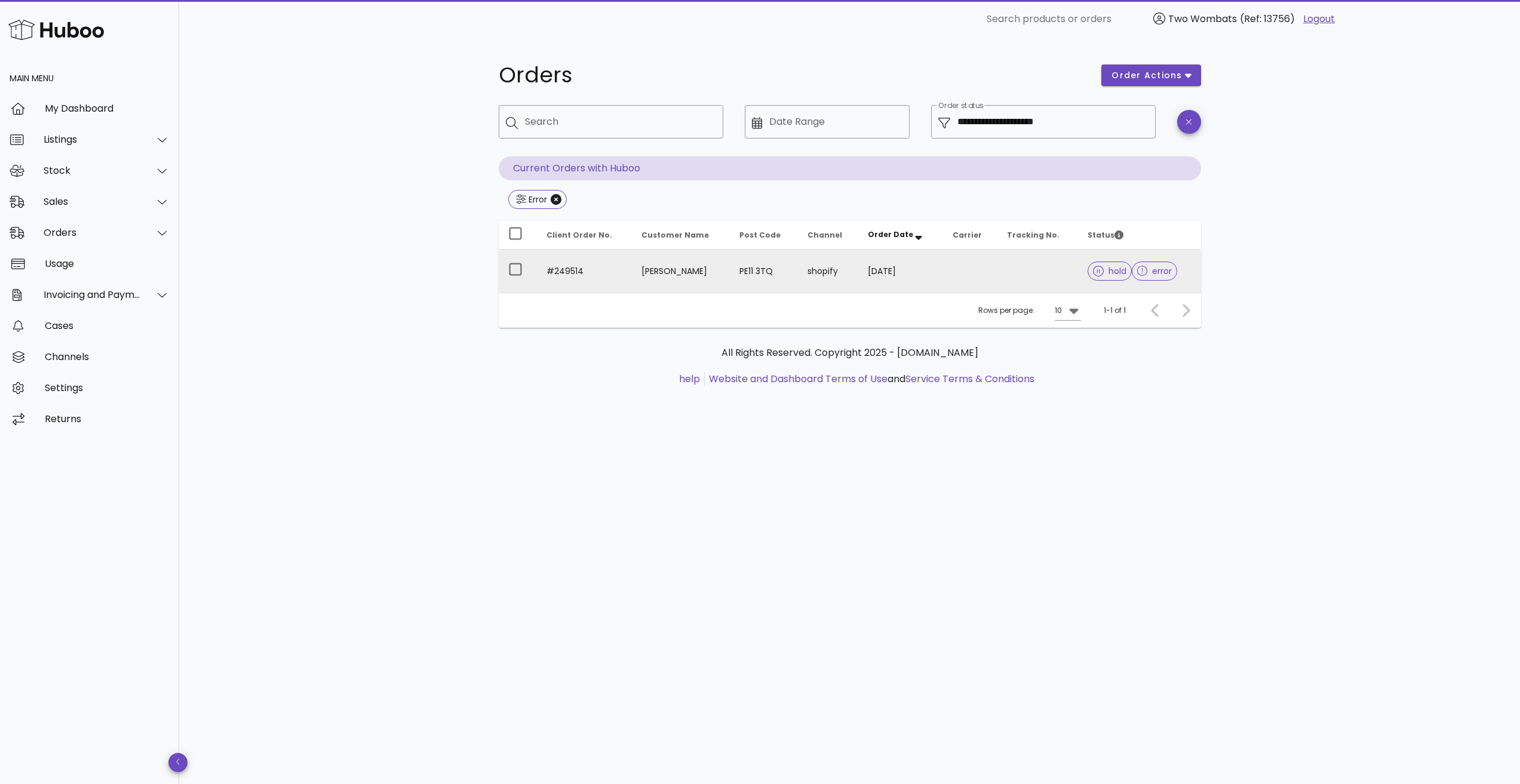
click at [917, 278] on td "[DATE]" at bounding box center [900, 271] width 85 height 43
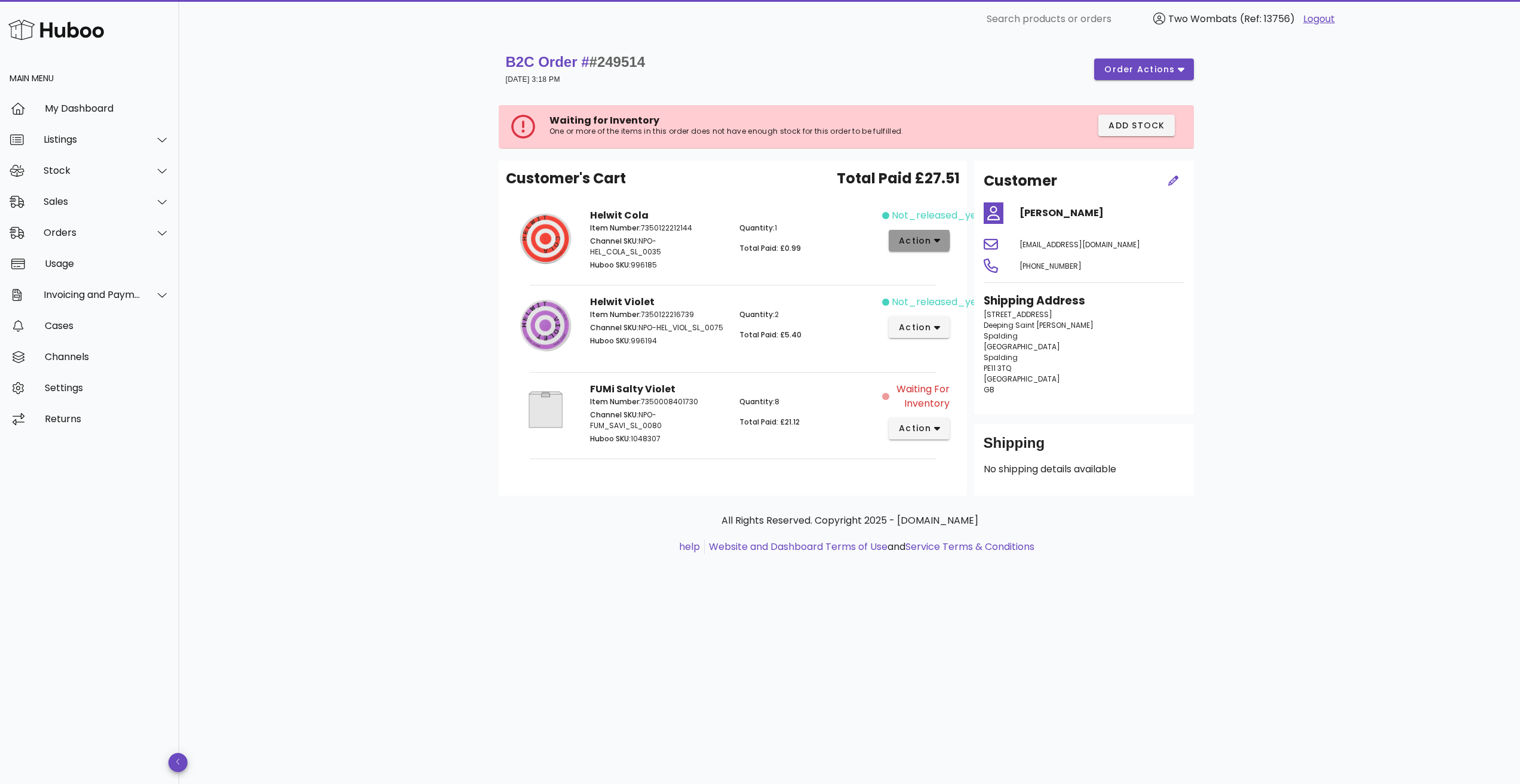
click at [911, 239] on span "action" at bounding box center [915, 241] width 34 height 12
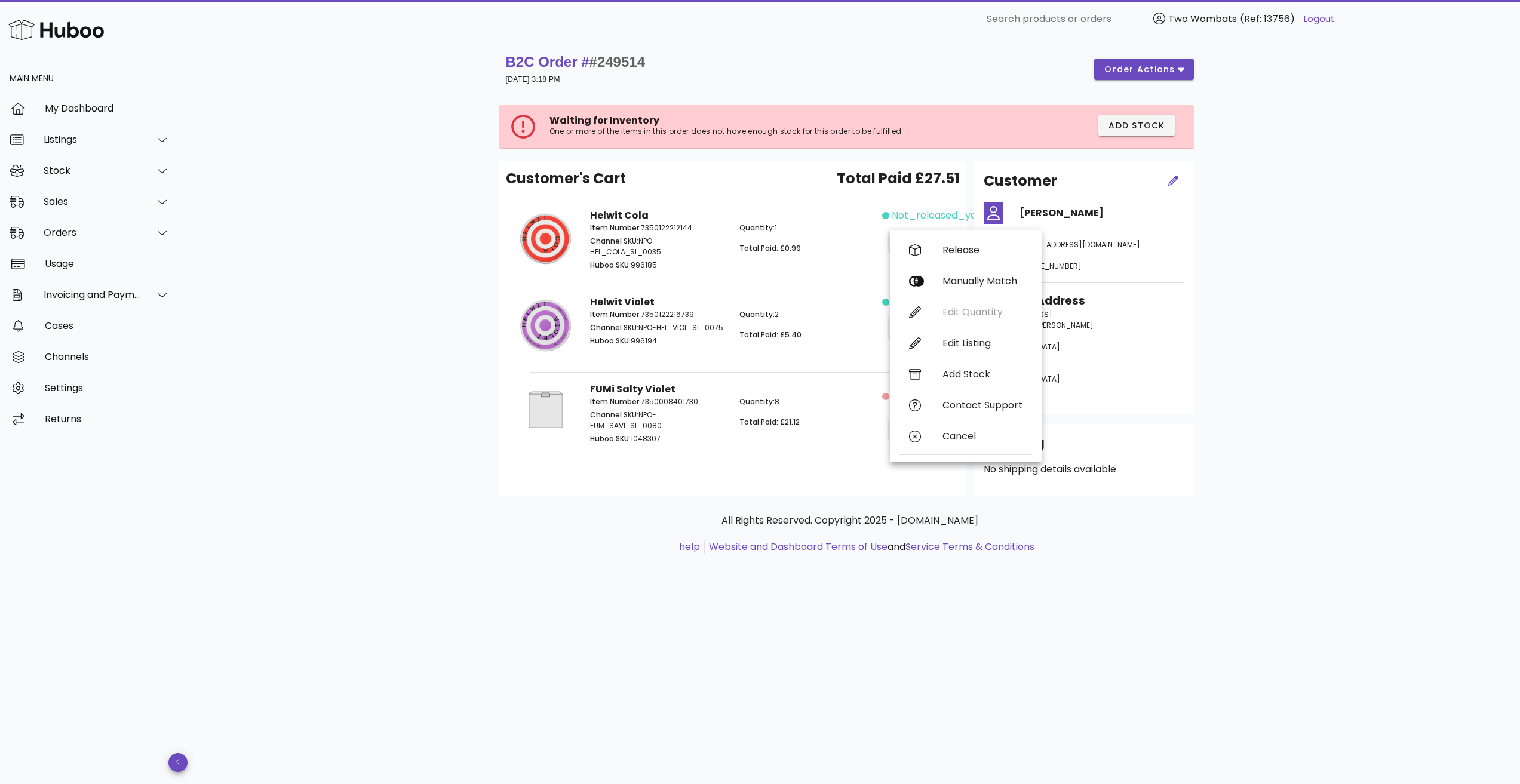
drag, startPoint x: 810, startPoint y: 583, endPoint x: 818, endPoint y: 528, distance: 55.6
click at [810, 583] on div "All Rights Reserved. Copyright 2025 - huboo.co.uk help Website and Dashboard Te…" at bounding box center [850, 540] width 703 height 89
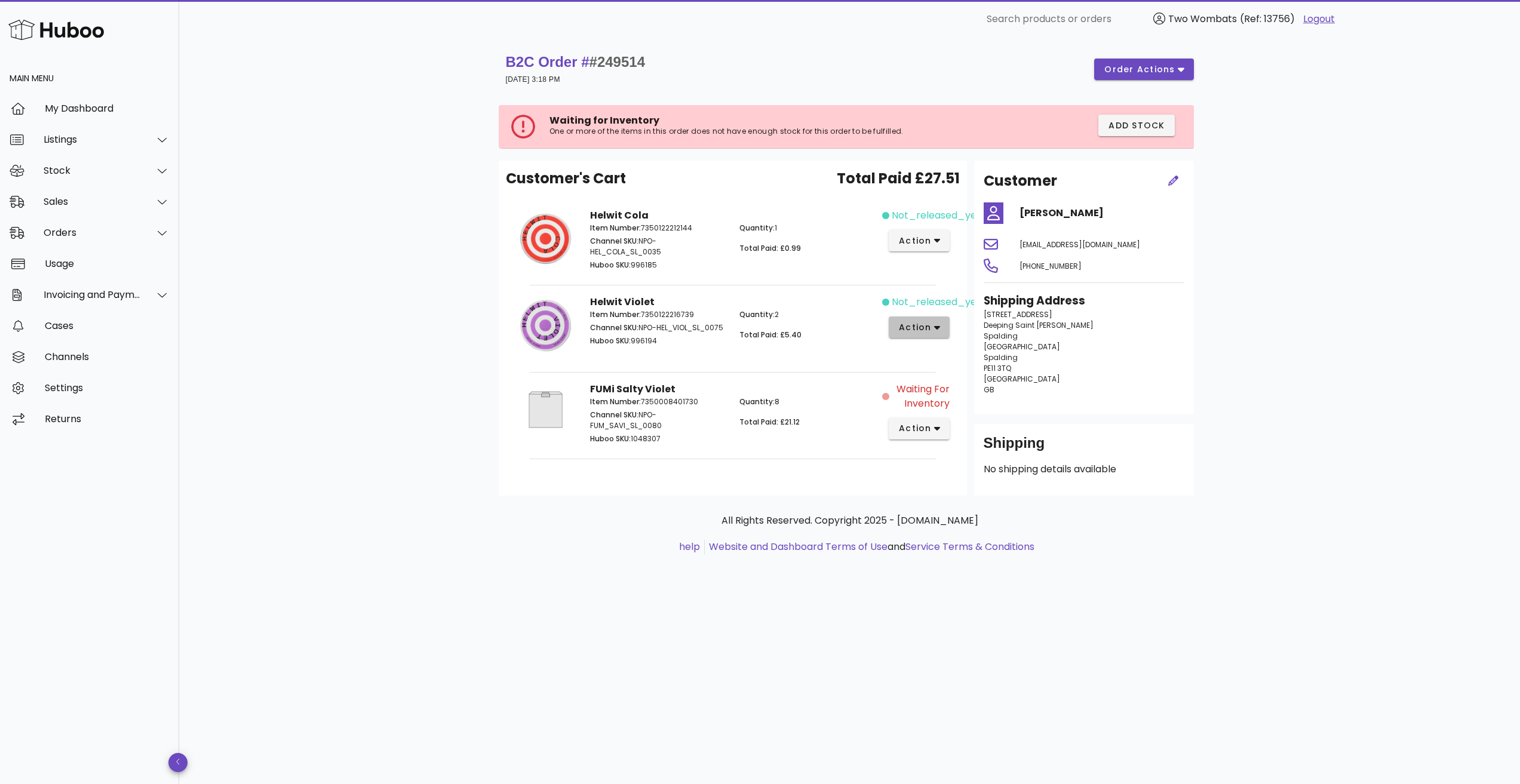
click at [918, 328] on span "action" at bounding box center [915, 327] width 34 height 12
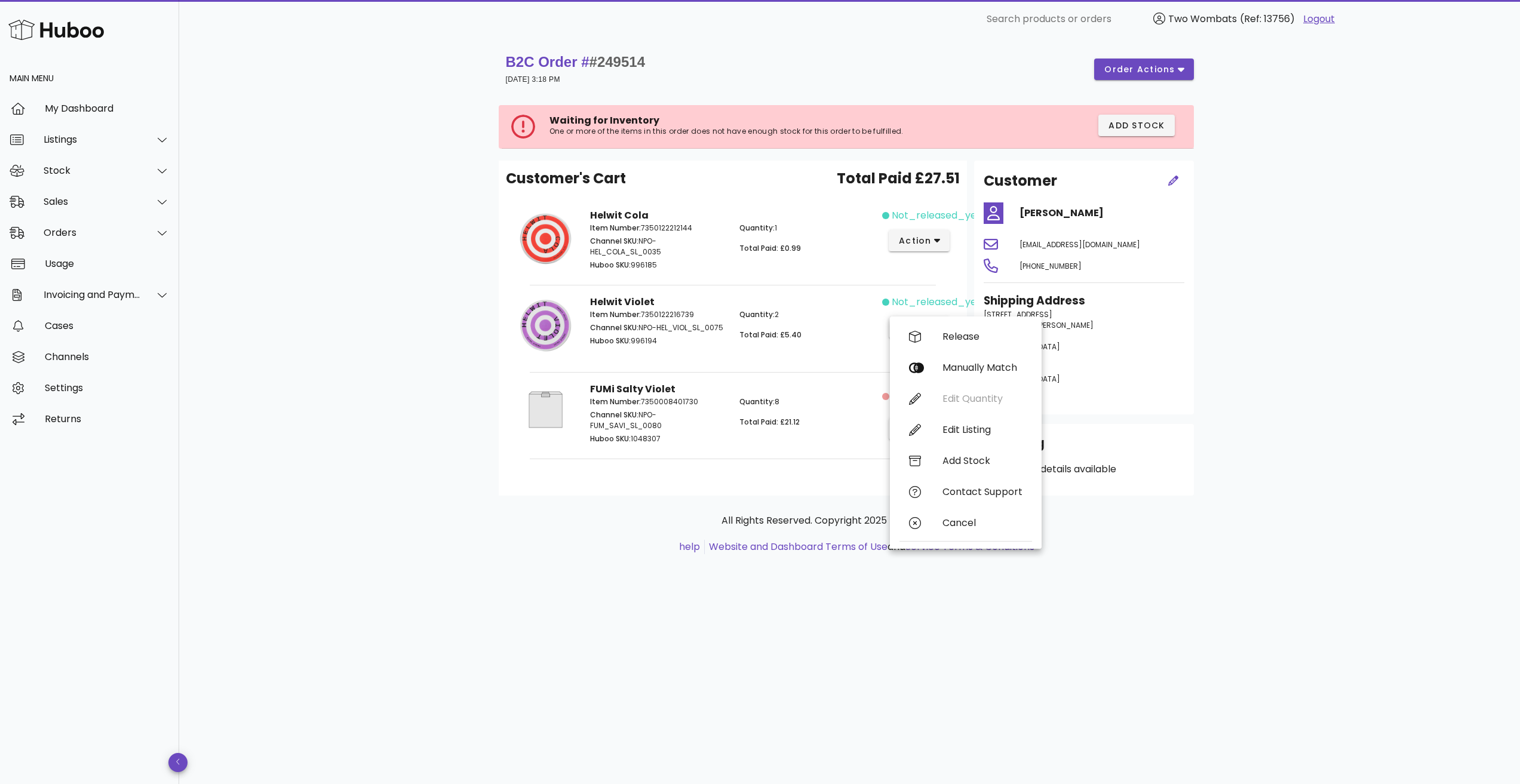
click at [749, 575] on div "All Rights Reserved. Copyright 2025 - huboo.co.uk help Website and Dashboard Te…" at bounding box center [850, 540] width 703 height 89
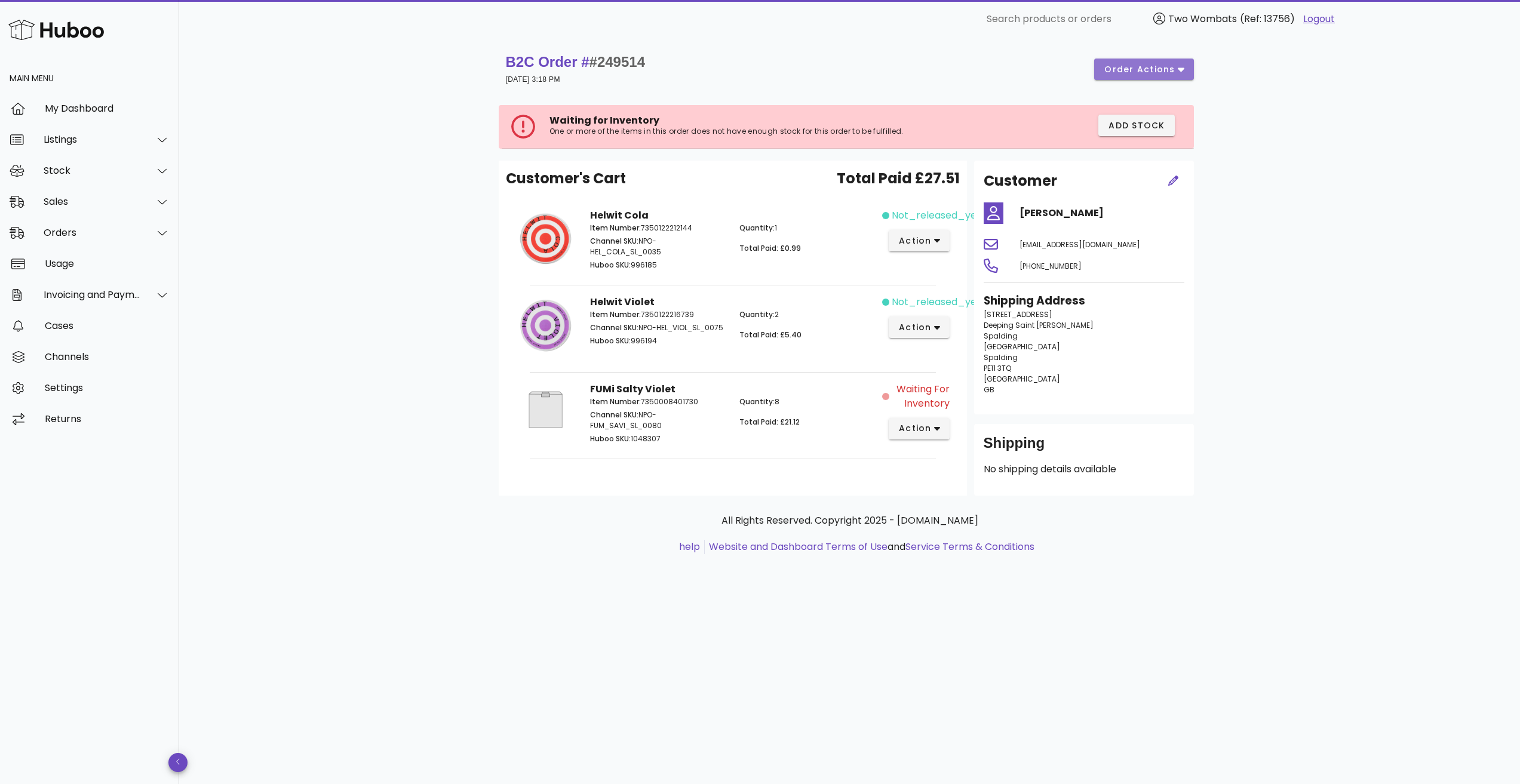
click at [1179, 76] on button "order actions" at bounding box center [1144, 69] width 99 height 22
click at [790, 476] on div "Customer's Cart Total Paid £27.51 Helwit Cola Item Number: 7350122212144 Channe…" at bounding box center [733, 327] width 468 height 335
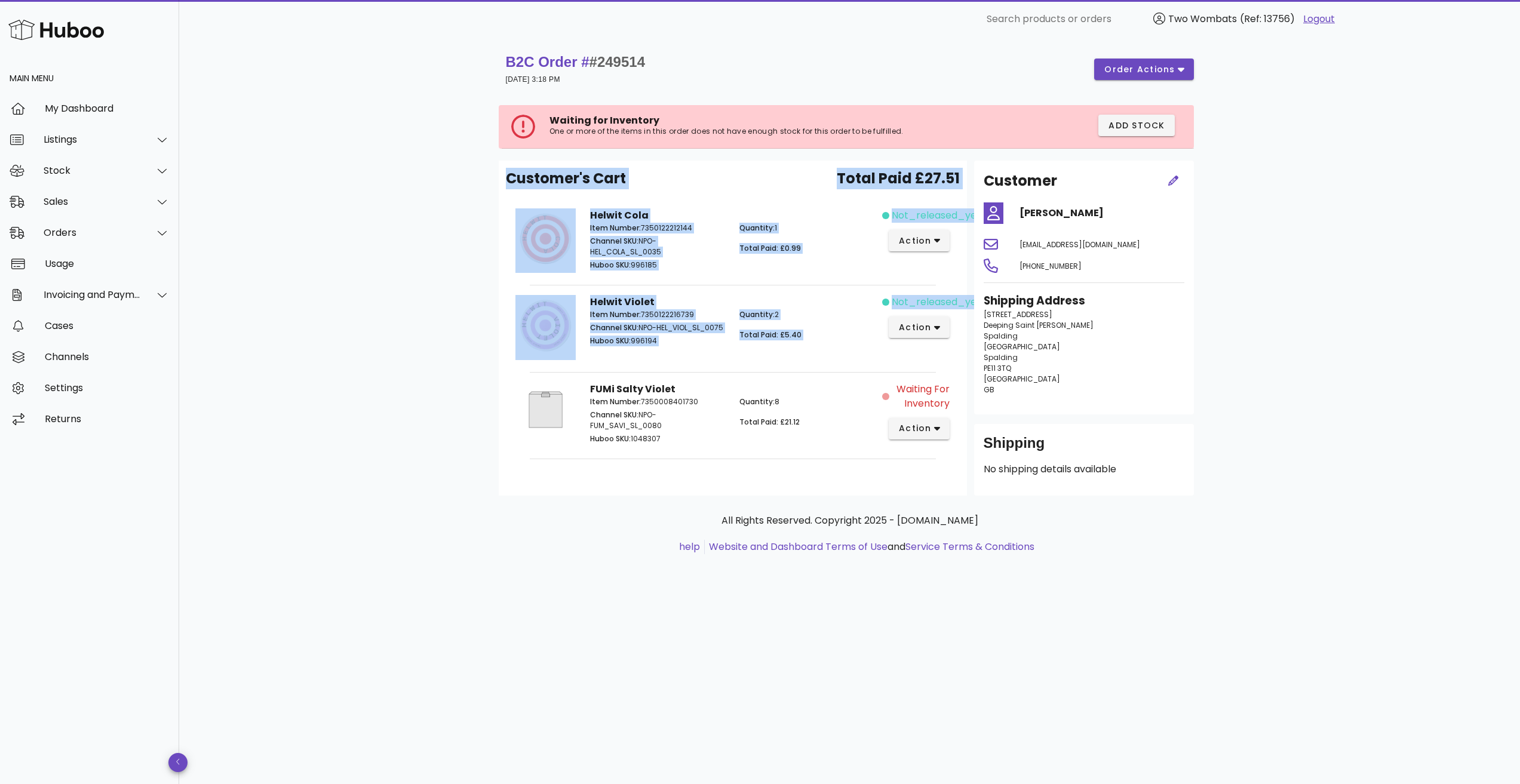
drag, startPoint x: 790, startPoint y: 476, endPoint x: 364, endPoint y: 184, distance: 516.5
click at [364, 184] on div "B2C Order # #249514 04 September 2025 at 3:18 PM order actions Waiting for Inve…" at bounding box center [849, 411] width 1341 height 746
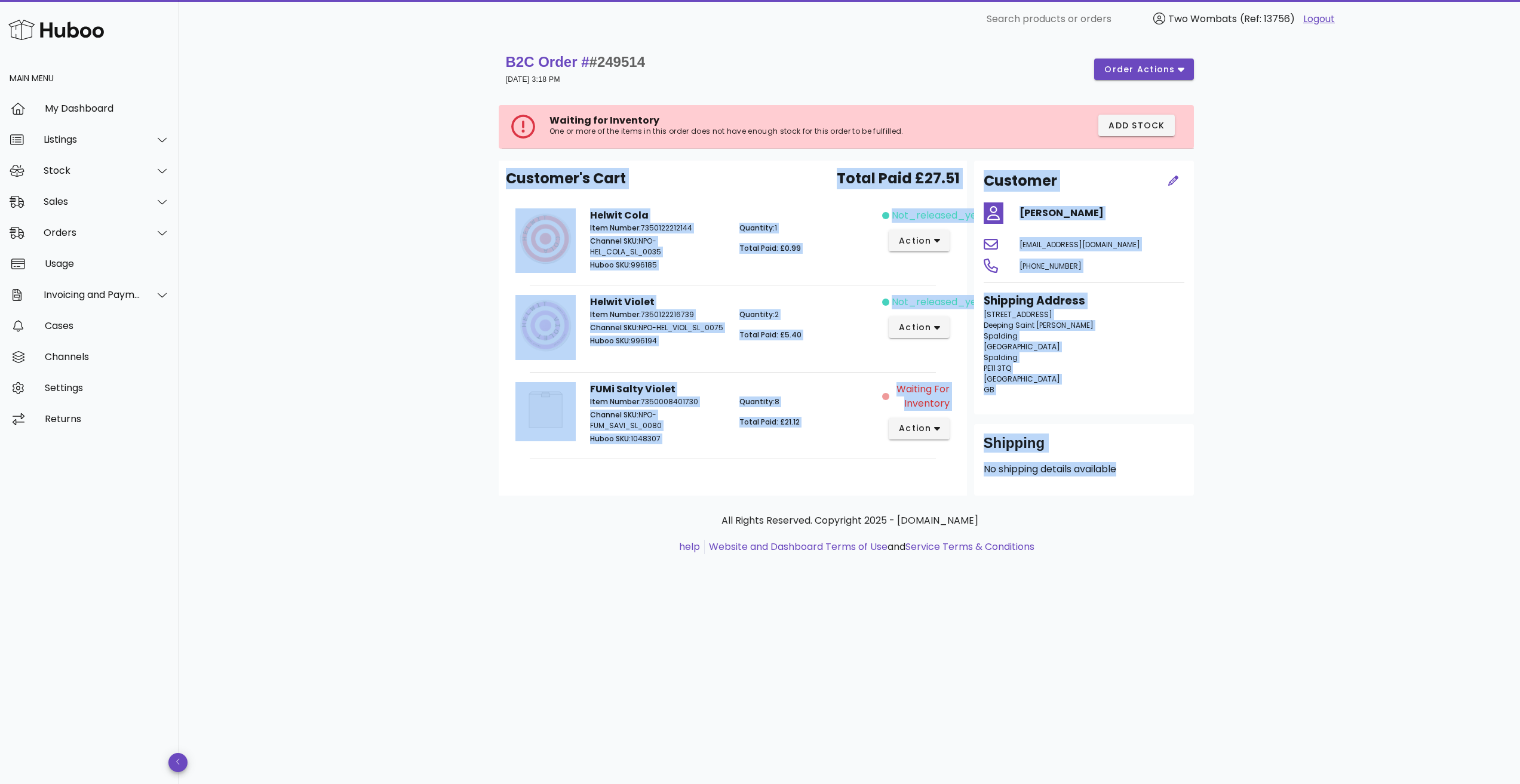
drag, startPoint x: 757, startPoint y: 236, endPoint x: 1158, endPoint y: 482, distance: 470.4
click at [1158, 482] on div "B2C Order # #249514 04 September 2025 at 3:18 PM order actions Waiting for Inve…" at bounding box center [849, 411] width 1341 height 746
click at [1156, 483] on div "Shipping No shipping details available" at bounding box center [1084, 459] width 220 height 72
click at [393, 293] on div "B2C Order # #249514 04 September 2025 at 3:18 PM order actions Waiting for Inve…" at bounding box center [849, 411] width 1341 height 746
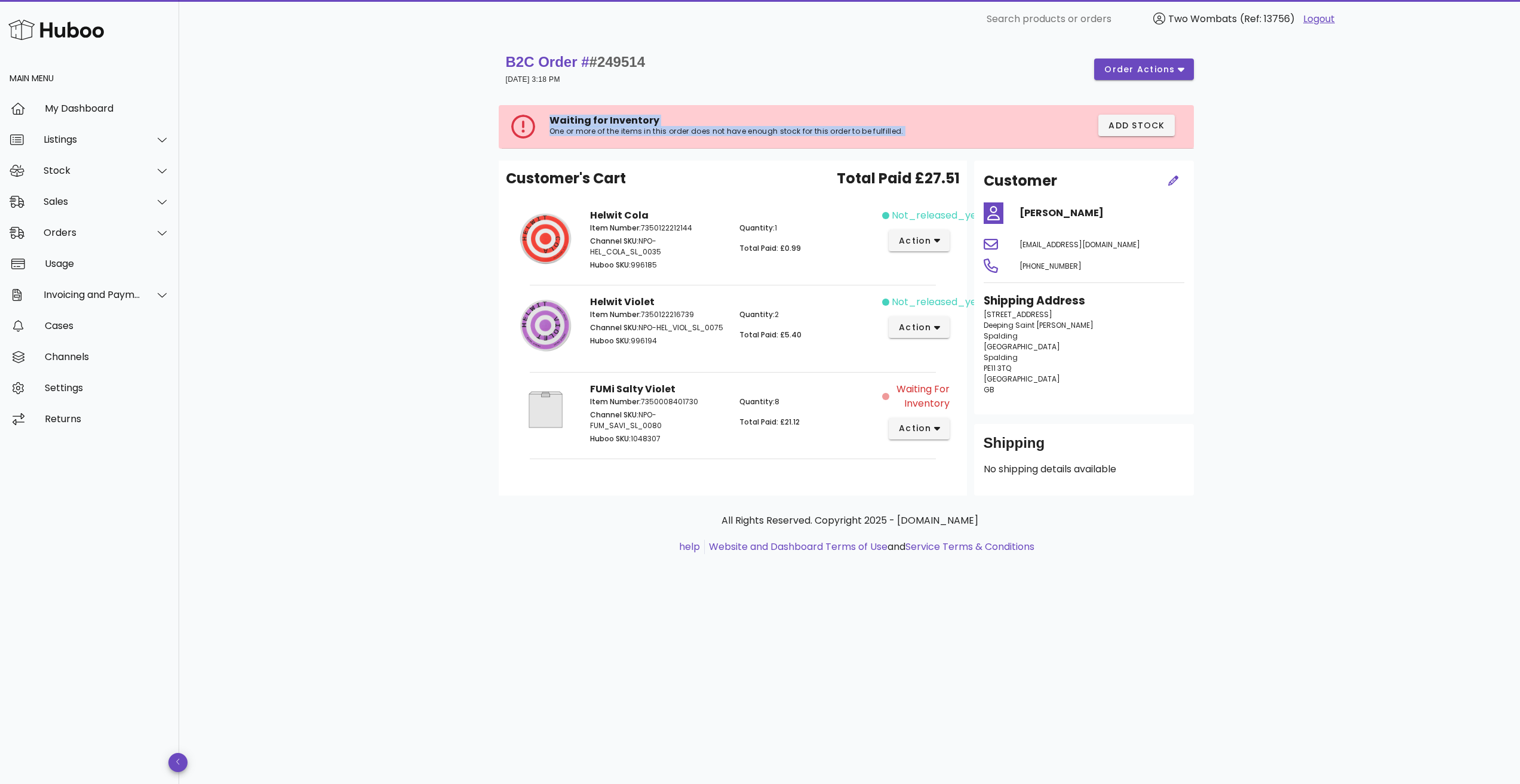
drag, startPoint x: 673, startPoint y: 273, endPoint x: 401, endPoint y: 174, distance: 289.5
click at [403, 177] on div "B2C Order # #249514 04 September 2025 at 3:18 PM order actions Waiting for Inve…" at bounding box center [849, 411] width 1341 height 746
click at [397, 172] on div "B2C Order # #249514 04 September 2025 at 3:18 PM order actions Waiting for Inve…" at bounding box center [849, 411] width 1341 height 746
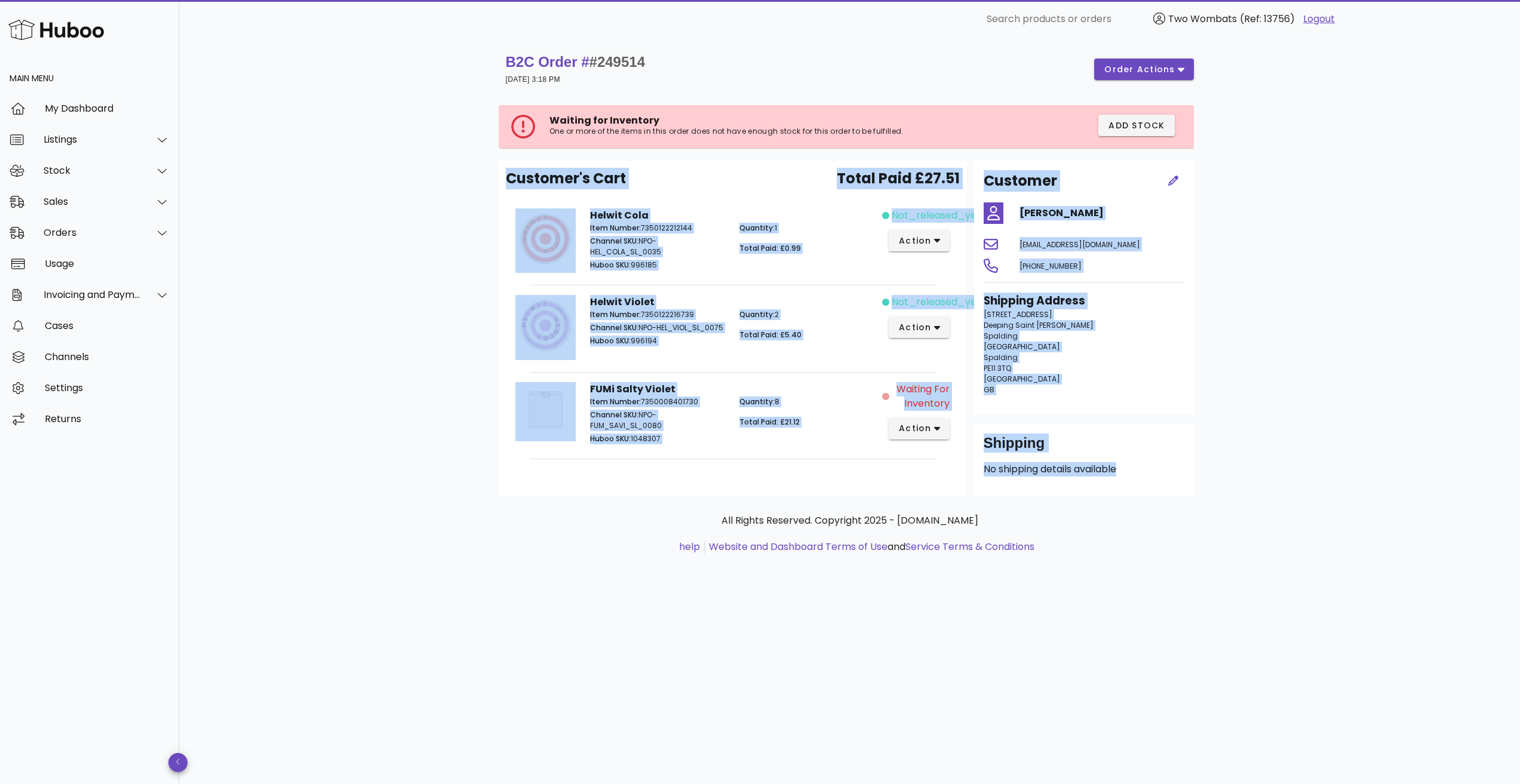
drag, startPoint x: 397, startPoint y: 172, endPoint x: 1109, endPoint y: 497, distance: 782.7
click at [1109, 489] on div "B2C Order # #249514 04 September 2025 at 3:18 PM order actions Waiting for Inve…" at bounding box center [849, 411] width 1341 height 746
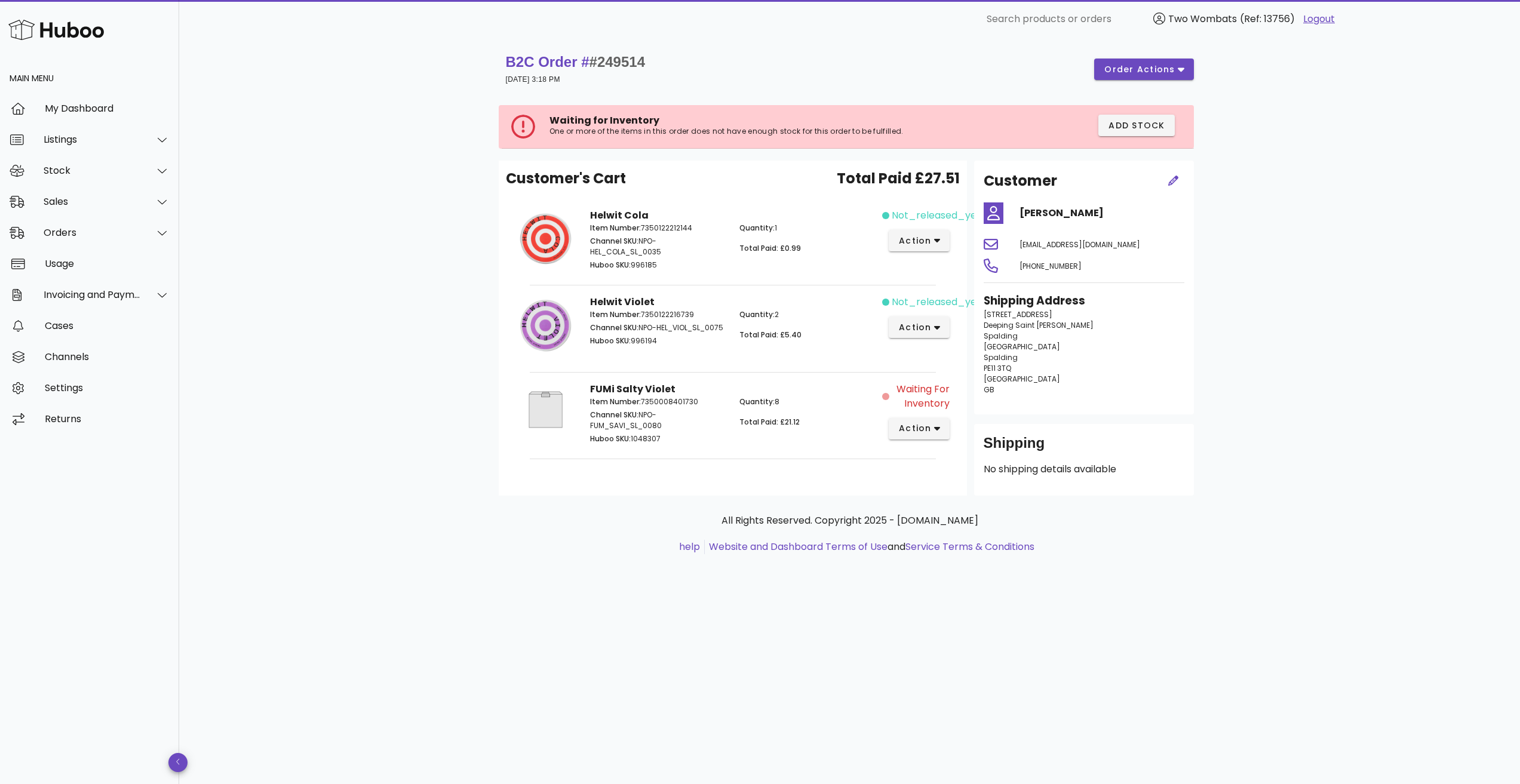
click at [1129, 541] on ul "help Website and Dashboard Terms of Use and Service Terms & Conditions" at bounding box center [850, 547] width 684 height 15
drag, startPoint x: 356, startPoint y: 132, endPoint x: 1131, endPoint y: 531, distance: 871.7
click at [1131, 531] on div "B2C Order # #249514 04 September 2025 at 3:18 PM order actions Waiting for Inve…" at bounding box center [849, 411] width 1341 height 746
click at [1137, 554] on ul "help Website and Dashboard Terms of Use and Service Terms & Conditions" at bounding box center [850, 547] width 684 height 15
drag, startPoint x: 595, startPoint y: 241, endPoint x: 445, endPoint y: 185, distance: 160.1
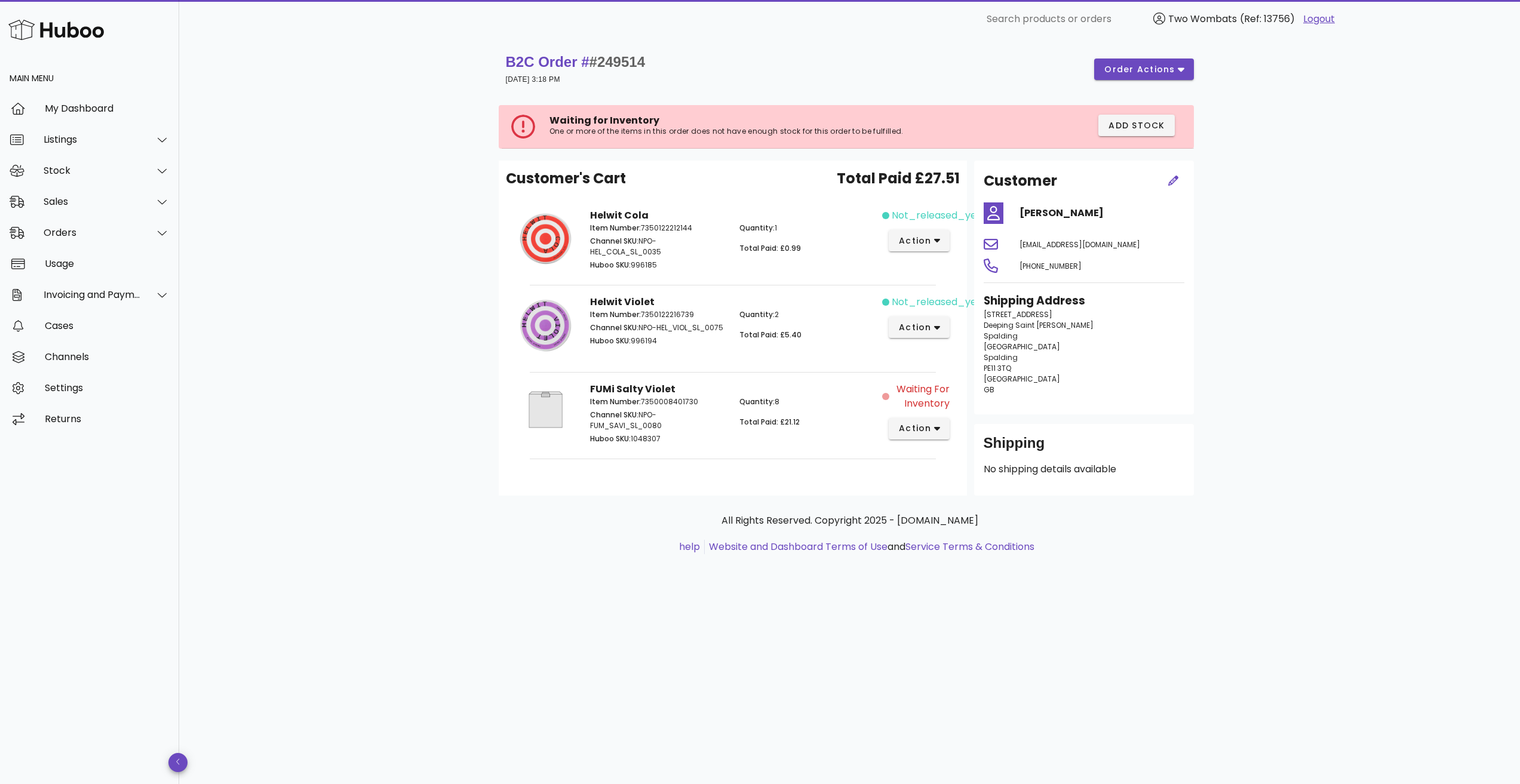
click at [491, 193] on div "B2C Order # #249514 04 September 2025 at 3:18 PM order actions Waiting for Inve…" at bounding box center [849, 315] width 760 height 554
click at [434, 182] on div "B2C Order # #249514 04 September 2025 at 3:18 PM order actions Waiting for Inve…" at bounding box center [849, 411] width 1341 height 746
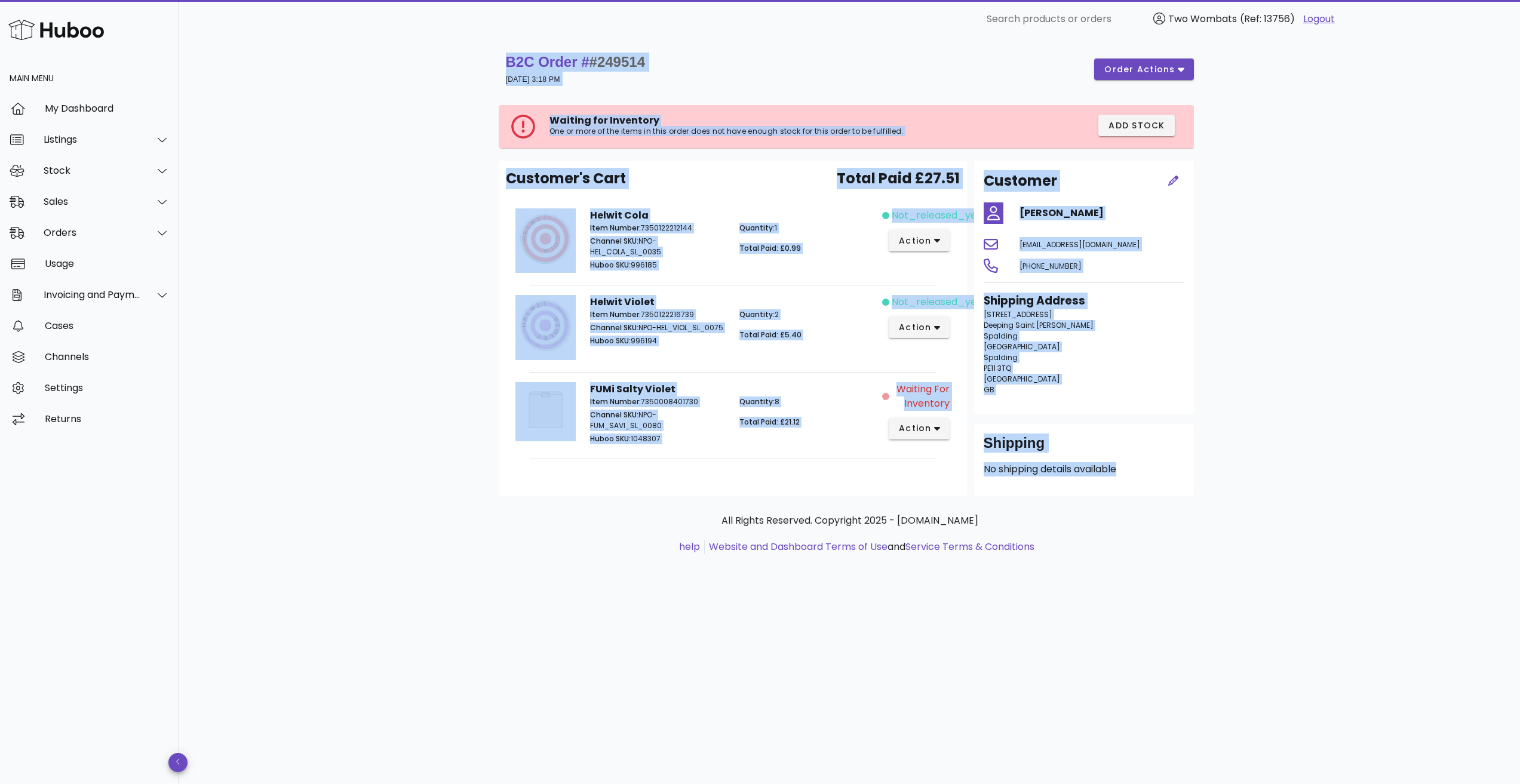
drag, startPoint x: 445, startPoint y: 63, endPoint x: 1145, endPoint y: 482, distance: 815.8
click at [1143, 476] on div "B2C Order # #249514 04 September 2025 at 3:18 PM order actions Waiting for Inve…" at bounding box center [849, 411] width 1341 height 746
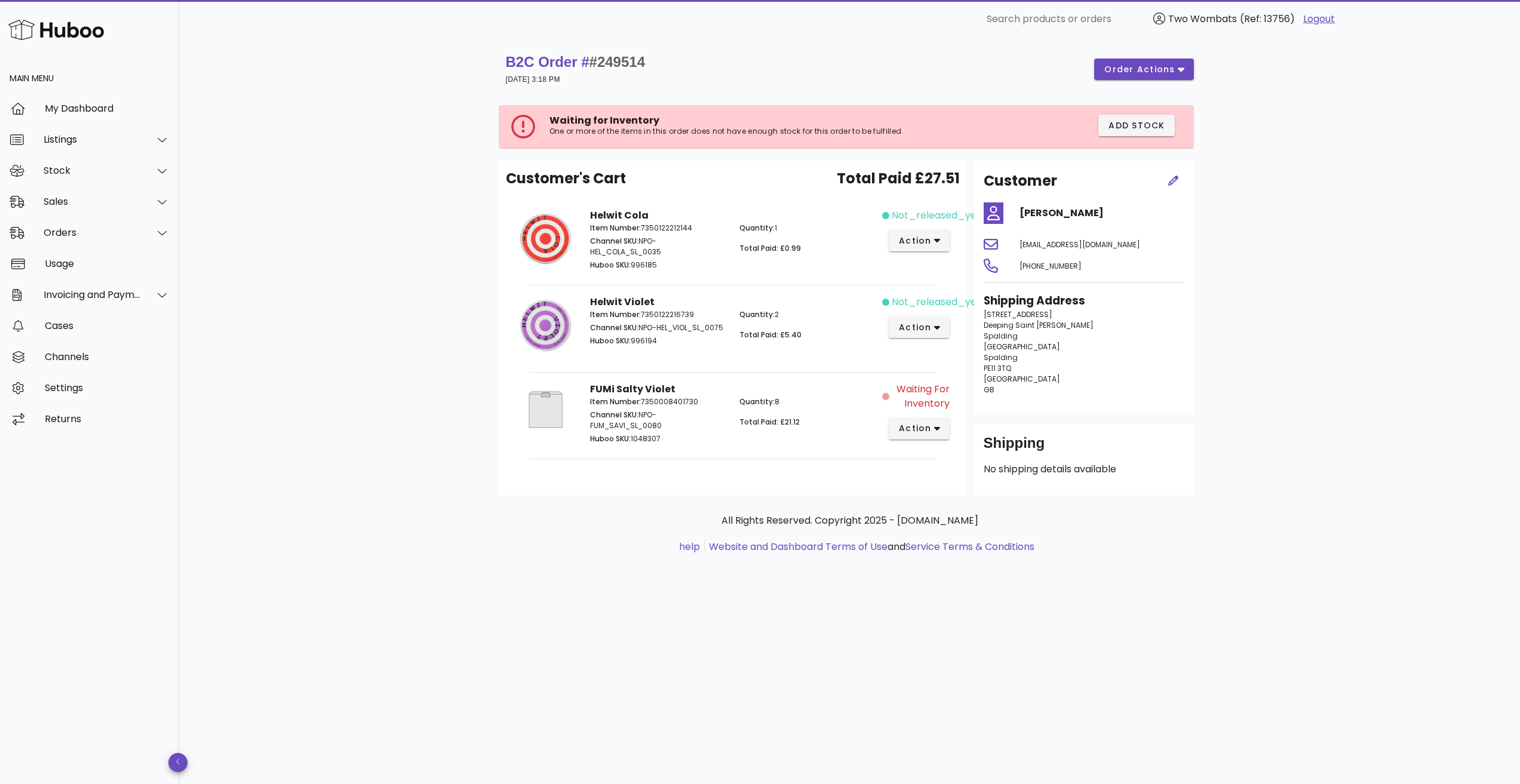
click at [1147, 496] on div "All Rights Reserved. Copyright 2025 - huboo.co.uk help Website and Dashboard Te…" at bounding box center [850, 540] width 703 height 89
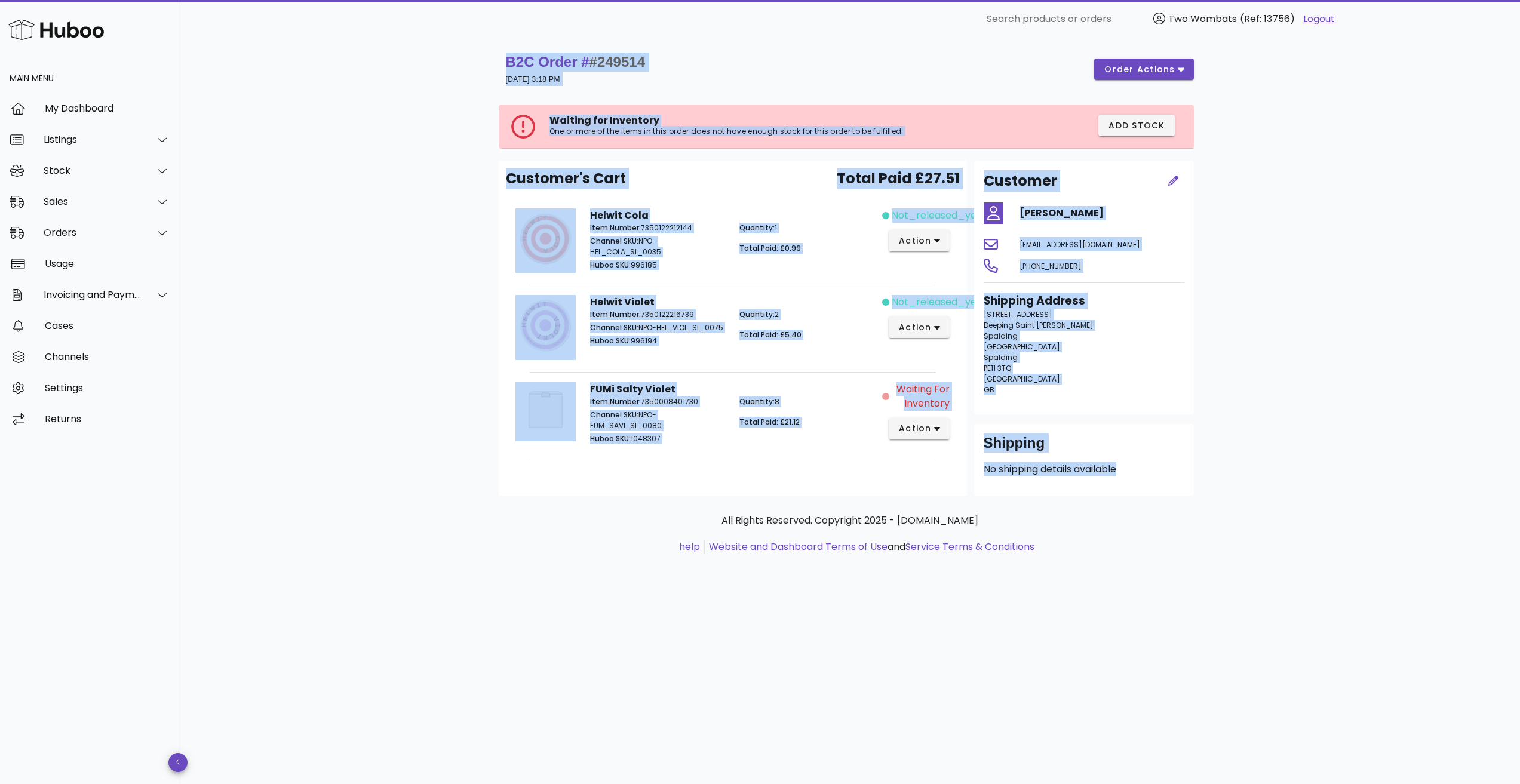
drag, startPoint x: 1149, startPoint y: 482, endPoint x: 419, endPoint y: 67, distance: 839.7
click at [419, 67] on div "B2C Order # #249514 04 September 2025 at 3:18 PM order actions Waiting for Inve…" at bounding box center [849, 411] width 1341 height 746
drag, startPoint x: 419, startPoint y: 67, endPoint x: 1129, endPoint y: 463, distance: 813.0
click at [1129, 463] on div "B2C Order # #249514 04 September 2025 at 3:18 PM order actions Waiting for Inve…" at bounding box center [849, 411] width 1341 height 746
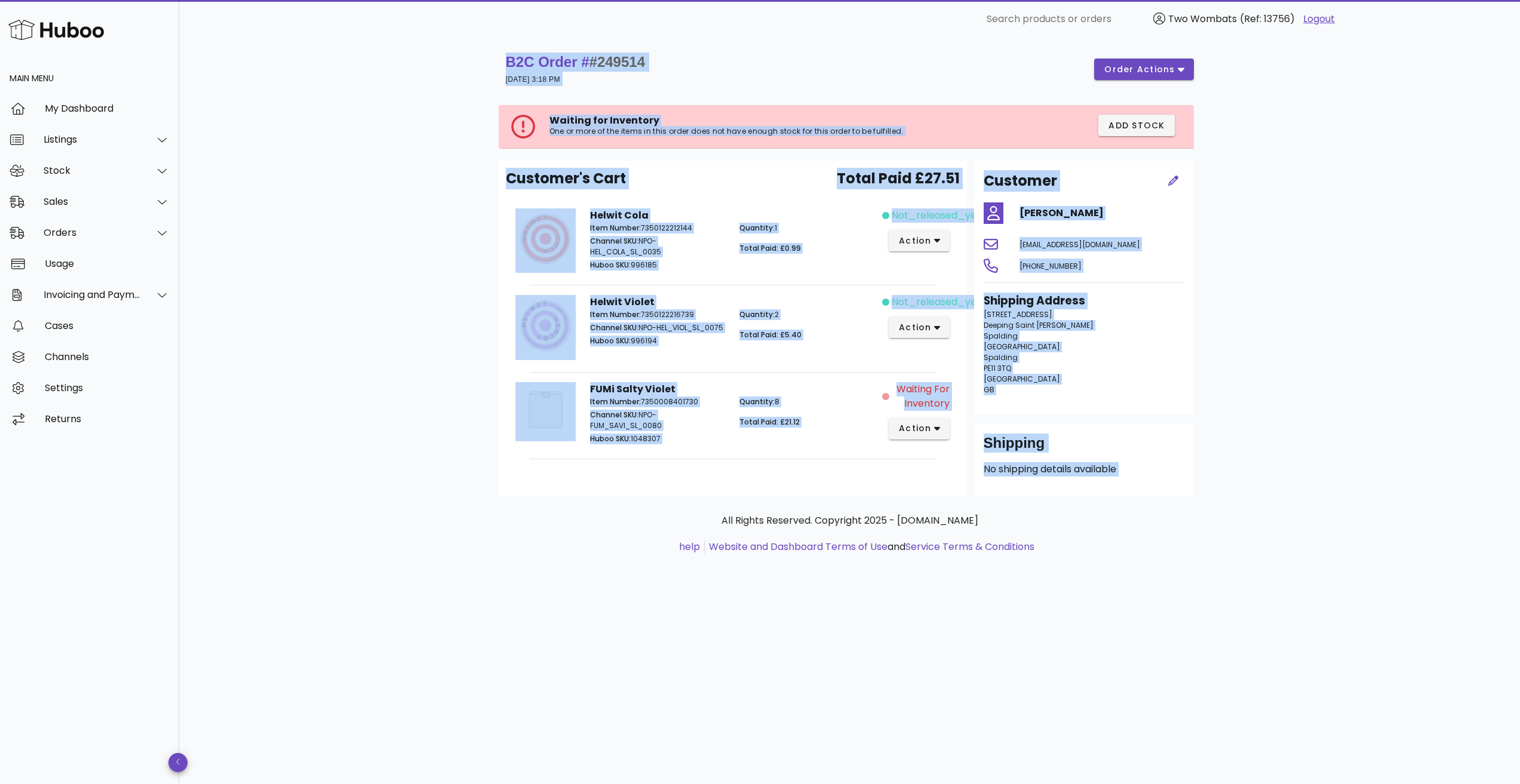
click at [1174, 476] on p "No shipping details available" at bounding box center [1084, 469] width 201 height 15
drag, startPoint x: 1174, startPoint y: 476, endPoint x: 468, endPoint y: 76, distance: 811.4
click at [468, 76] on div "B2C Order # #249514 04 September 2025 at 3:18 PM order actions Waiting for Inve…" at bounding box center [849, 411] width 1341 height 746
drag, startPoint x: 475, startPoint y: 52, endPoint x: 1134, endPoint y: 471, distance: 780.9
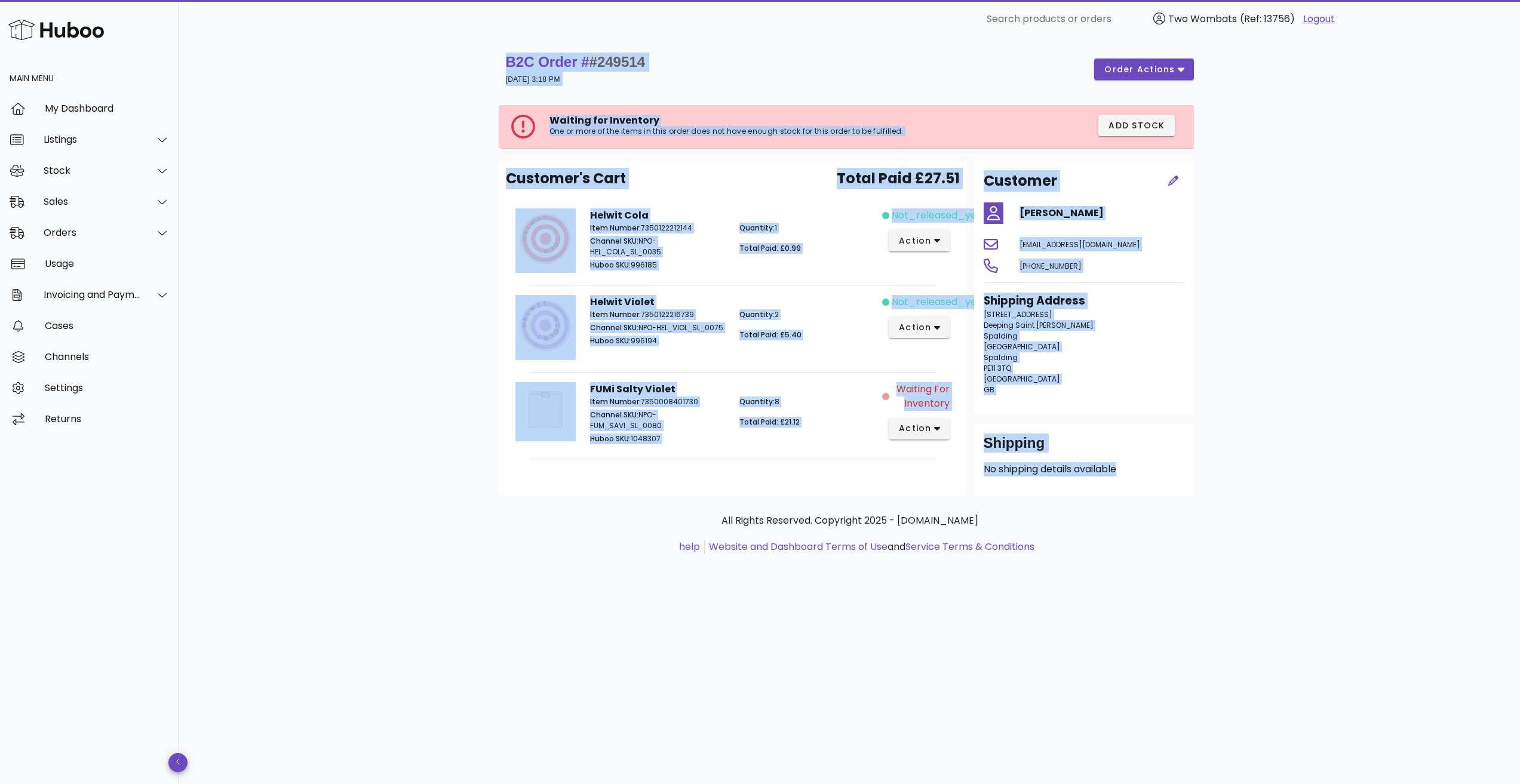
click at [1134, 471] on div "B2C Order # #249514 04 September 2025 at 3:18 PM order actions Waiting for Inve…" at bounding box center [849, 315] width 760 height 554
click at [1147, 474] on p "No shipping details available" at bounding box center [1084, 469] width 201 height 15
drag, startPoint x: 1147, startPoint y: 474, endPoint x: 526, endPoint y: 94, distance: 728.0
click at [545, 117] on div "Waiting for Inventory One or more of the items in this order does not have enou…" at bounding box center [850, 295] width 703 height 403
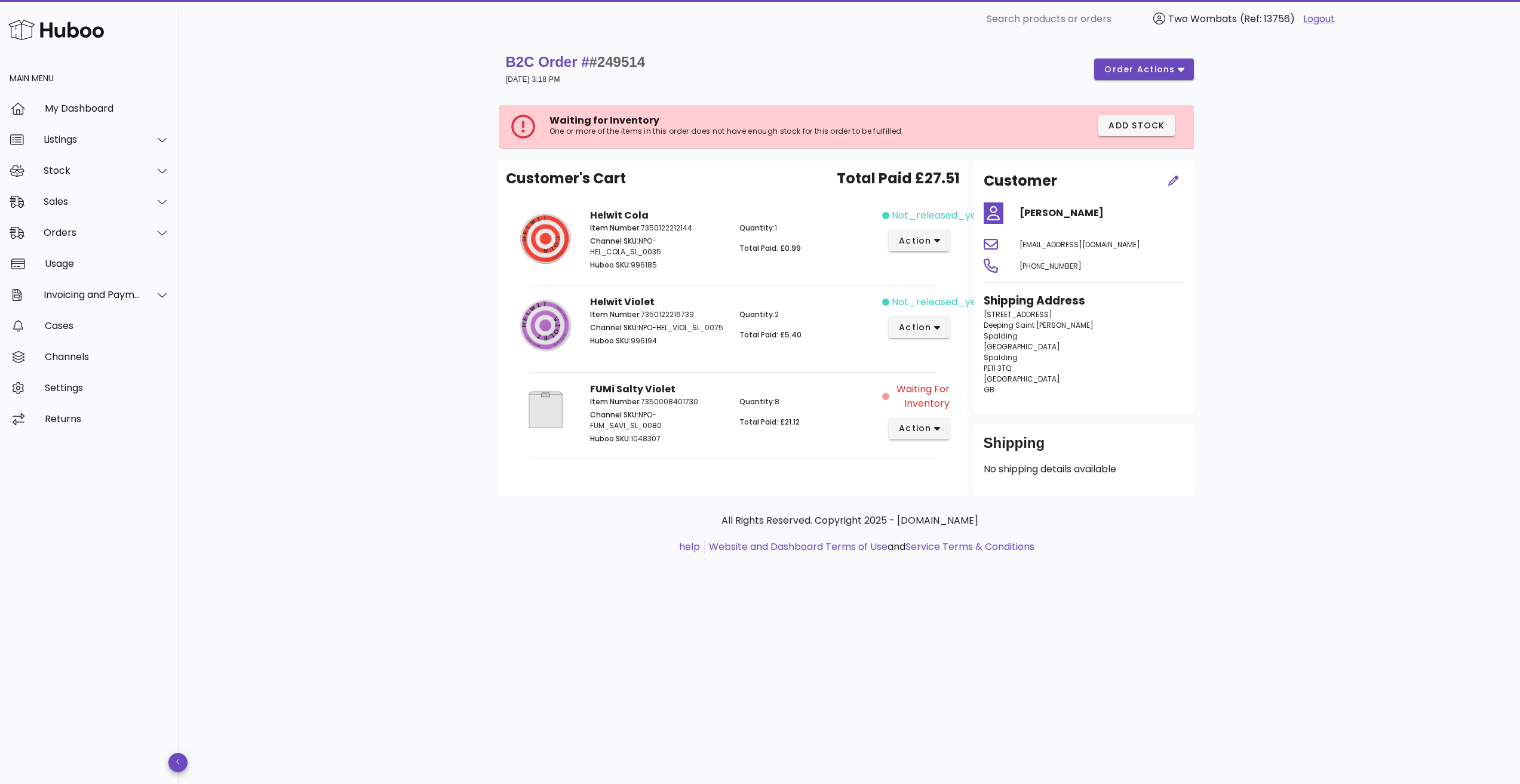
click at [516, 91] on div "B2C Order # #249514 04 September 2025 at 3:18 PM order actions" at bounding box center [850, 68] width 703 height 48
click at [81, 231] on div "Orders" at bounding box center [92, 232] width 97 height 11
click at [72, 270] on div "Orders" at bounding box center [107, 262] width 127 height 26
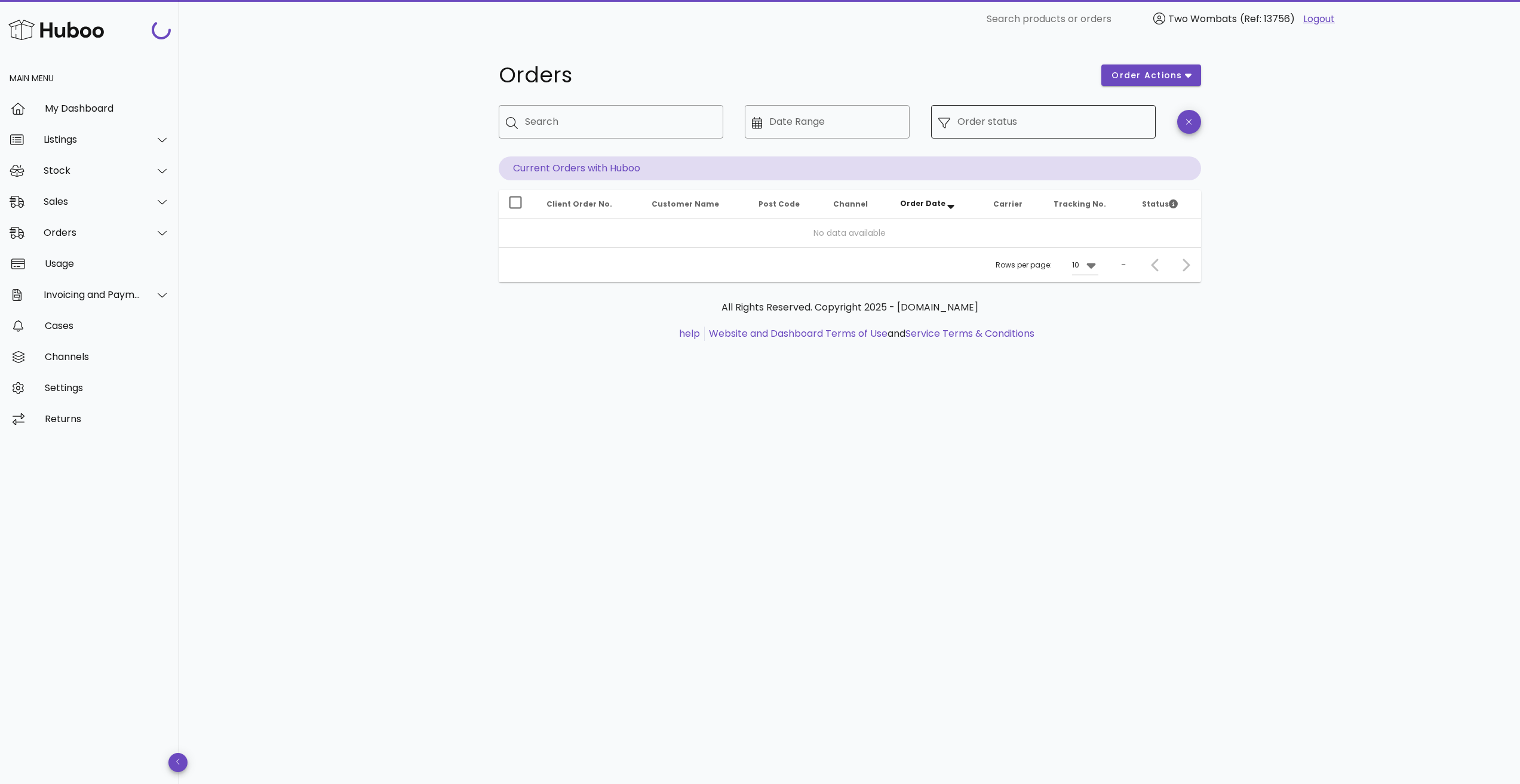
click at [984, 120] on input "Order status" at bounding box center [1053, 122] width 192 height 19
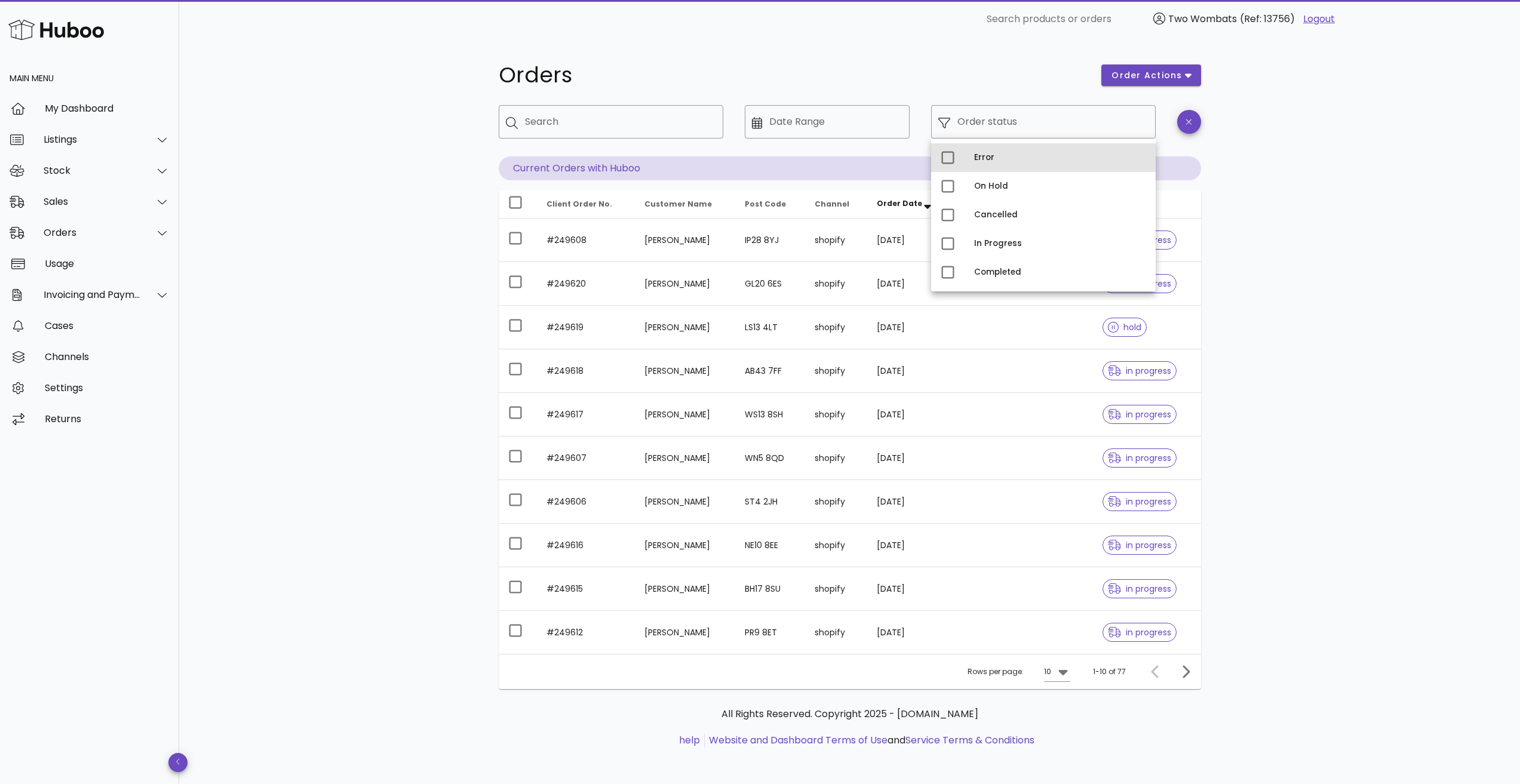
click at [986, 164] on div "Error" at bounding box center [1060, 158] width 172 height 19
type input "**********"
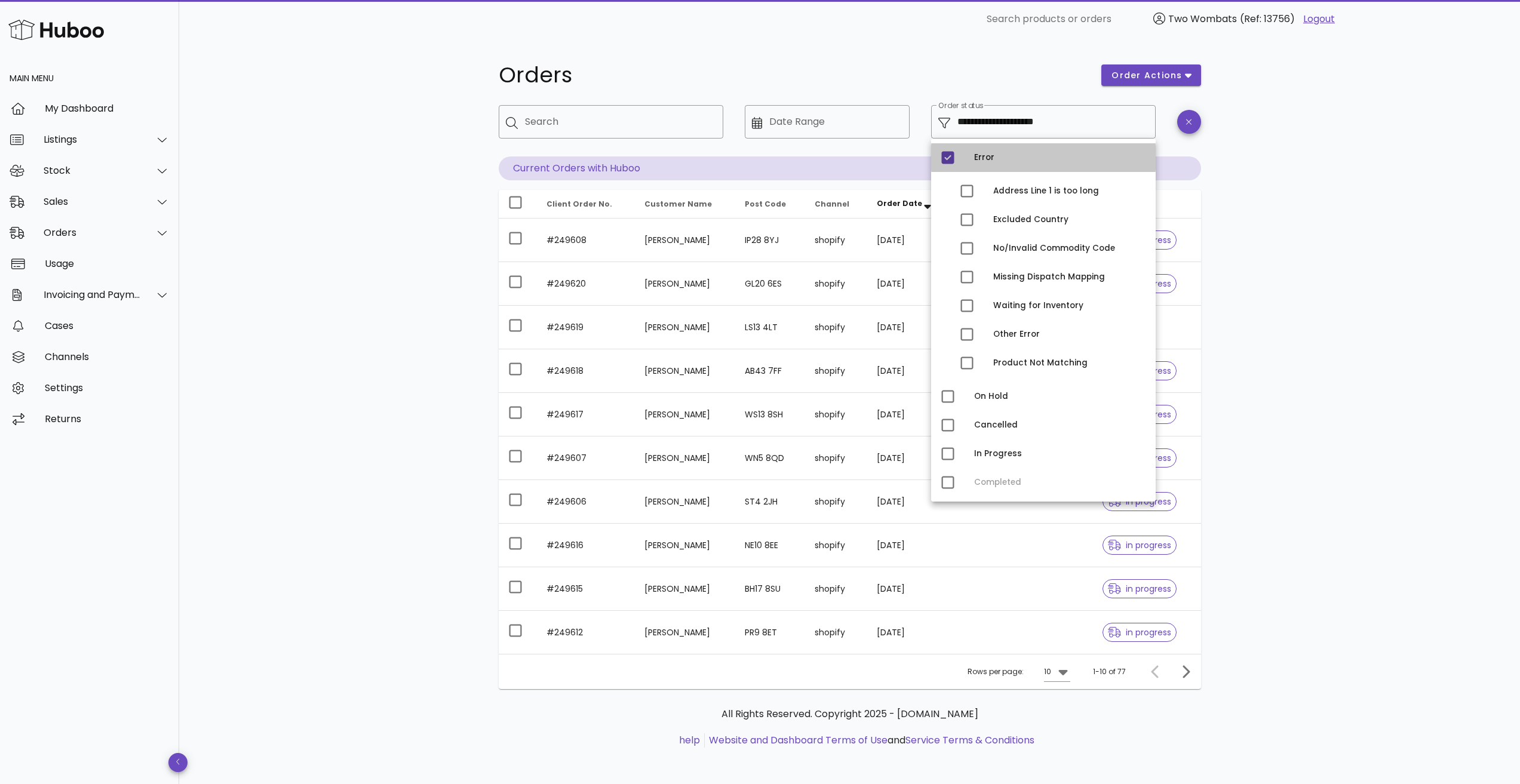
click at [428, 321] on div "**********" at bounding box center [849, 411] width 1341 height 748
